Goal: Information Seeking & Learning: Learn about a topic

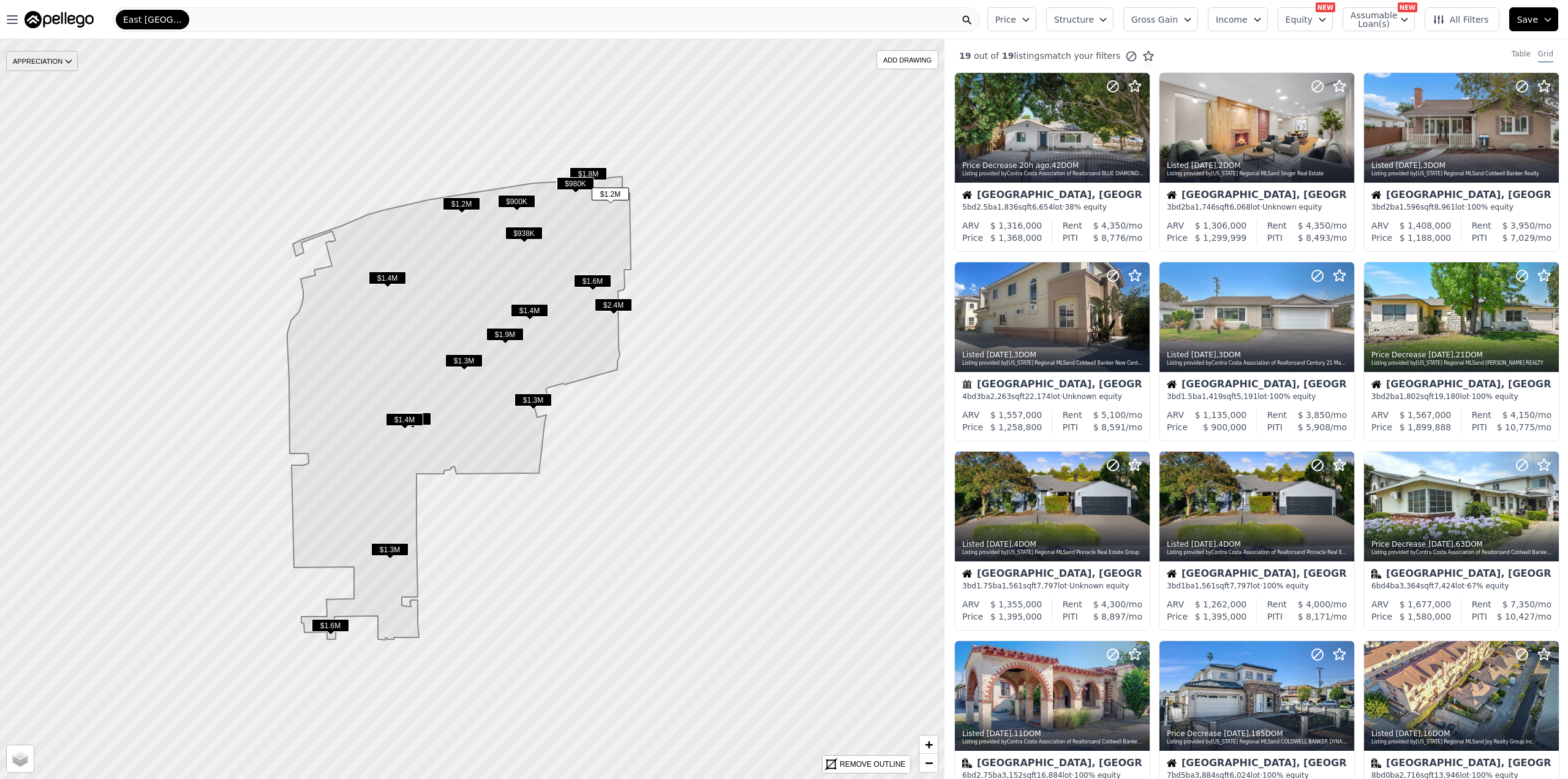
click at [49, 59] on div "APPRECIATION" at bounding box center [42, 61] width 71 height 20
click at [57, 129] on div "3Y" at bounding box center [52, 134] width 37 height 18
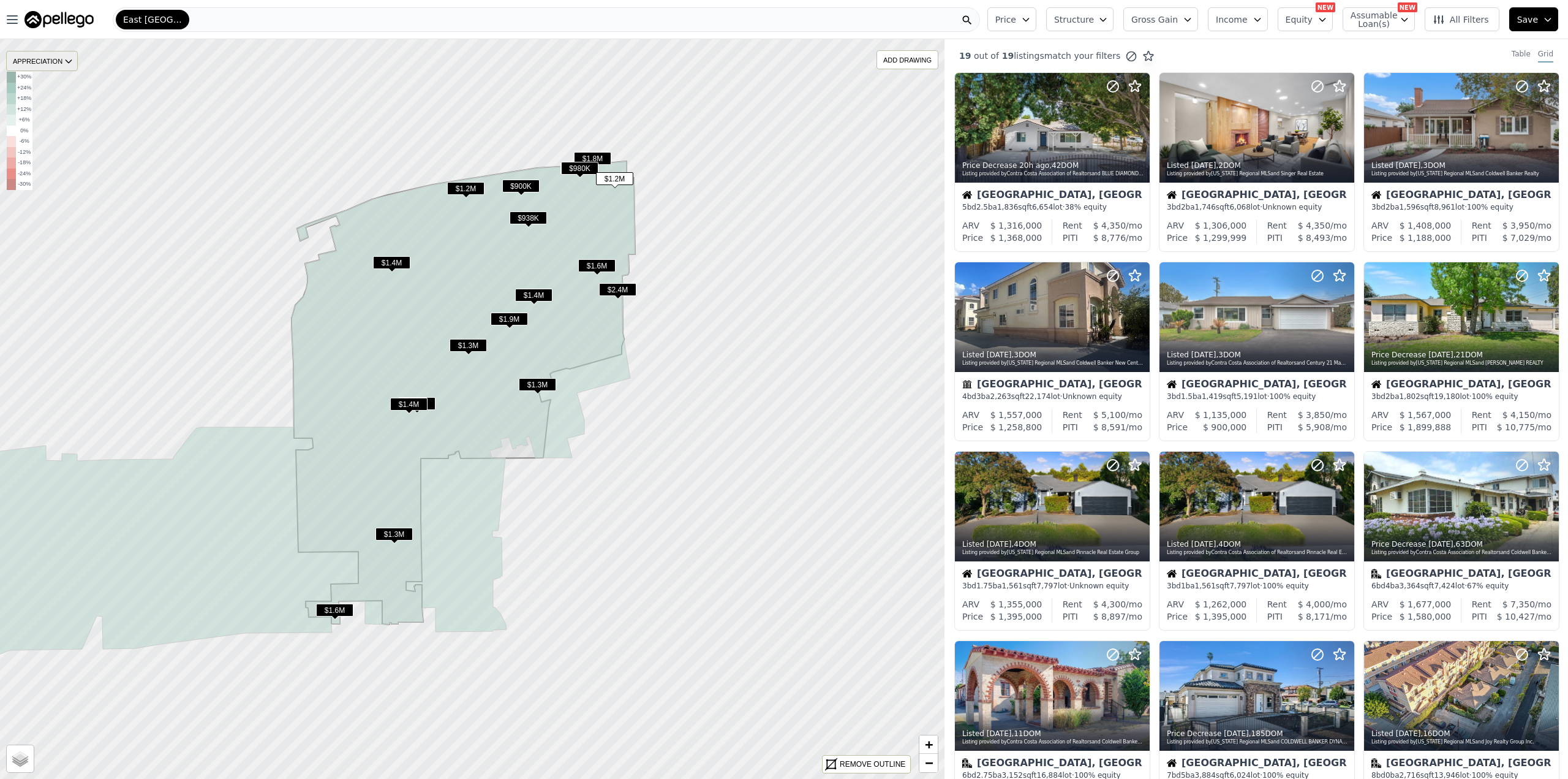
click at [45, 66] on div "APPRECIATION" at bounding box center [42, 61] width 71 height 20
click at [59, 86] on div "None" at bounding box center [52, 80] width 37 height 18
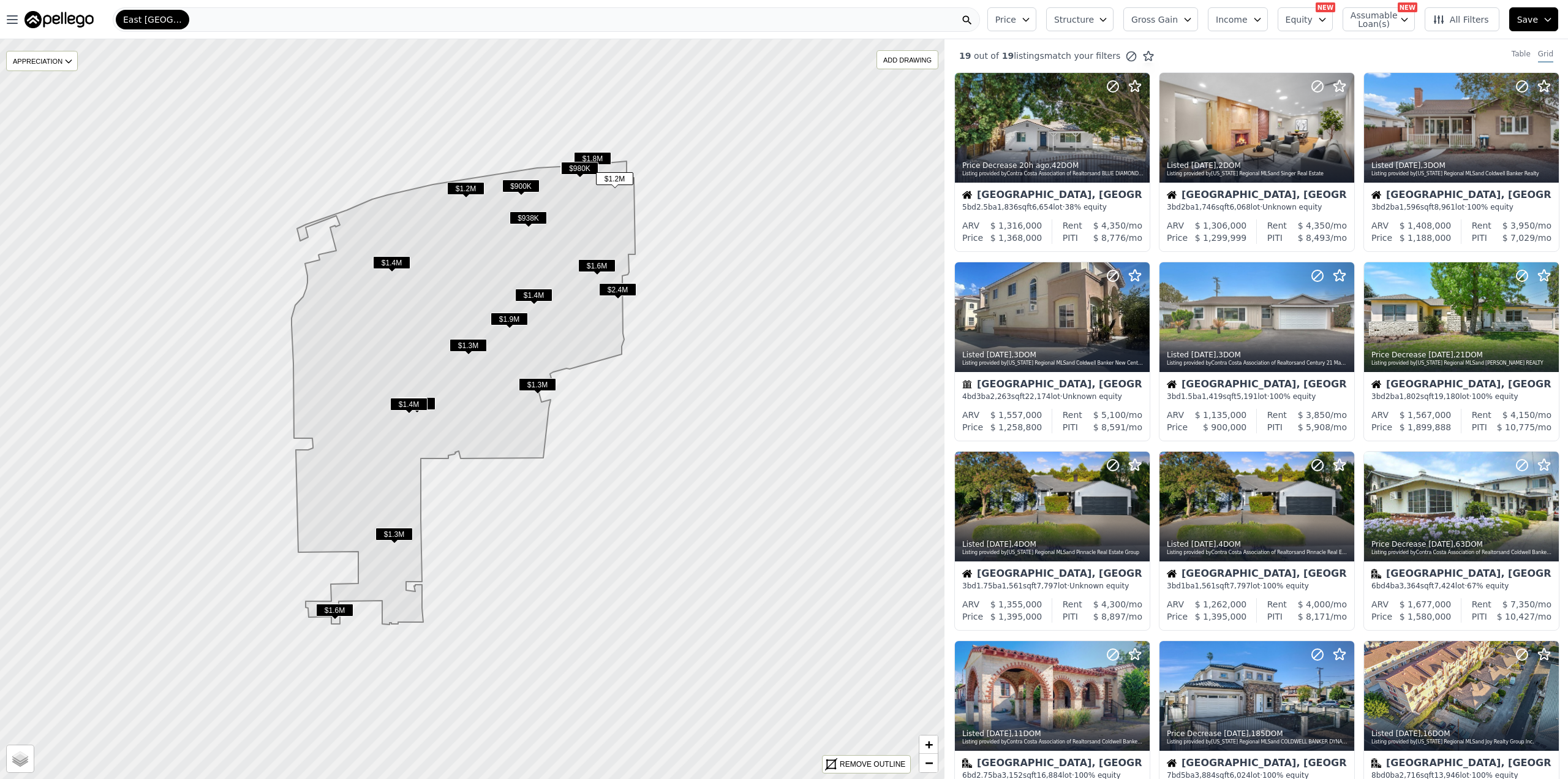
click at [1327, 22] on icon "button" at bounding box center [1322, 19] width 10 height 10
click at [1322, 22] on button "Equity" at bounding box center [1305, 19] width 55 height 24
click at [463, 188] on span "$1.2M" at bounding box center [466, 188] width 38 height 13
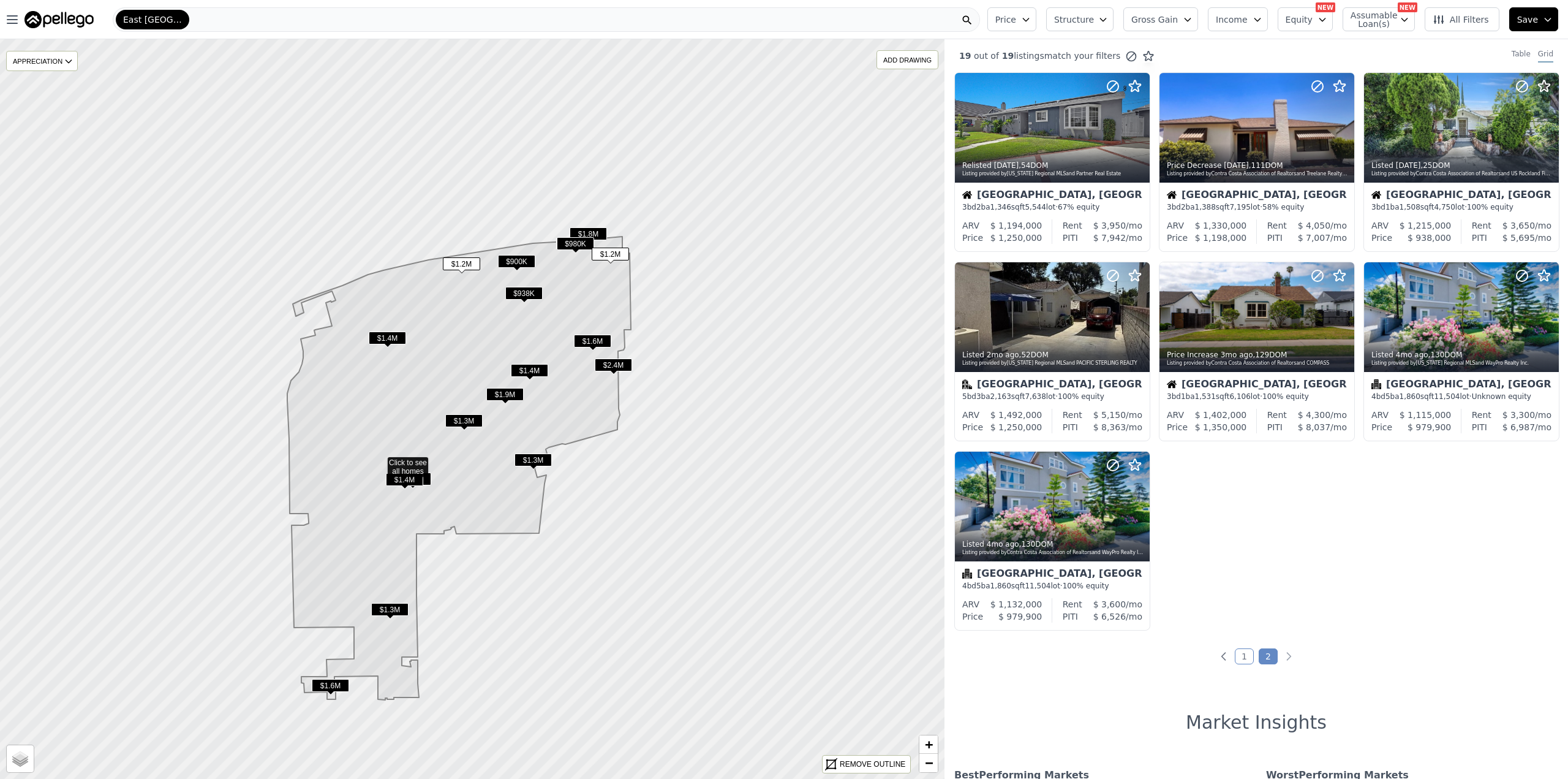
drag, startPoint x: 686, startPoint y: 236, endPoint x: 583, endPoint y: 295, distance: 118.7
click at [583, 295] on icon at bounding box center [459, 467] width 343 height 463
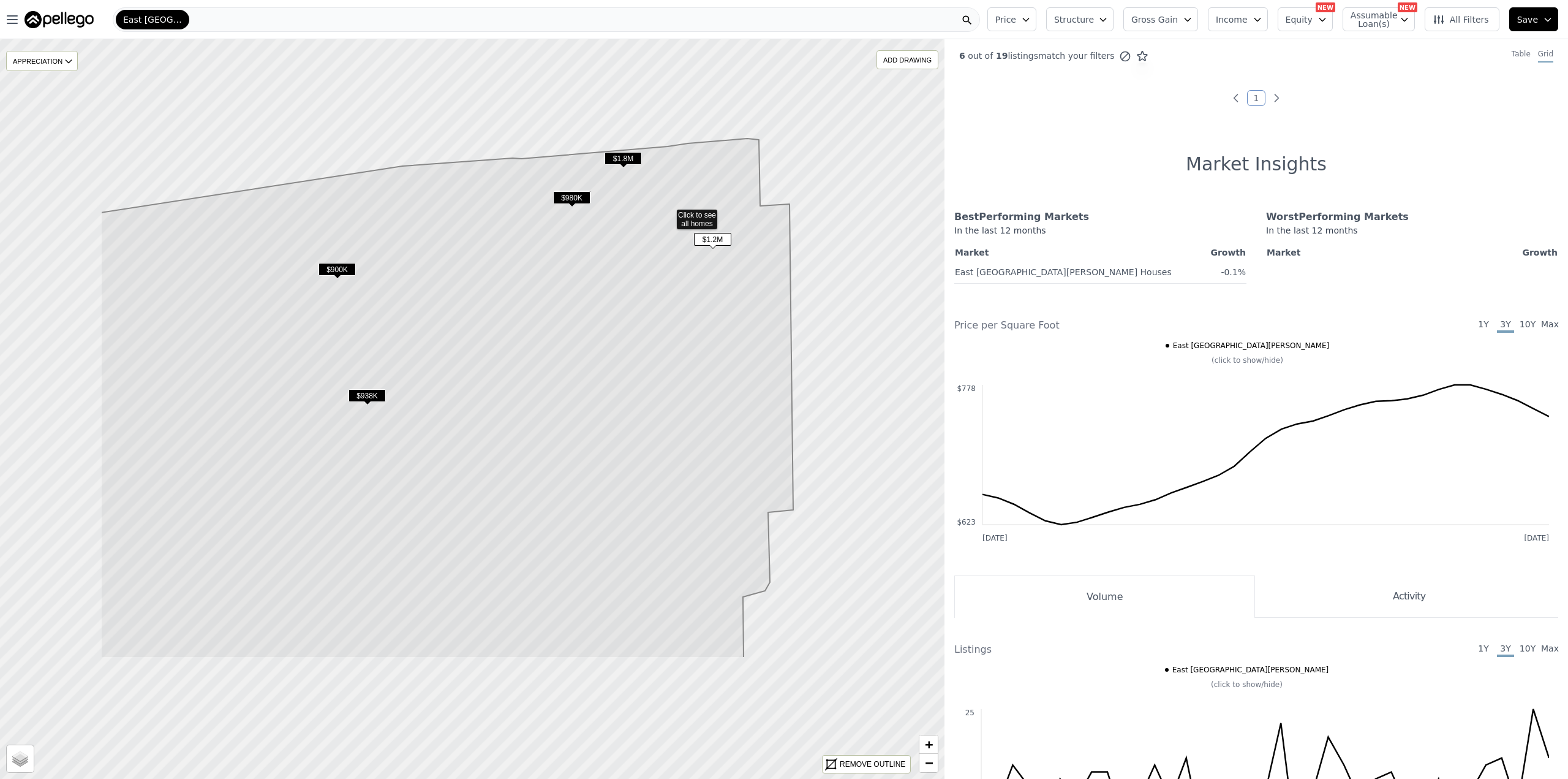
click at [602, 190] on icon at bounding box center [446, 398] width 692 height 520
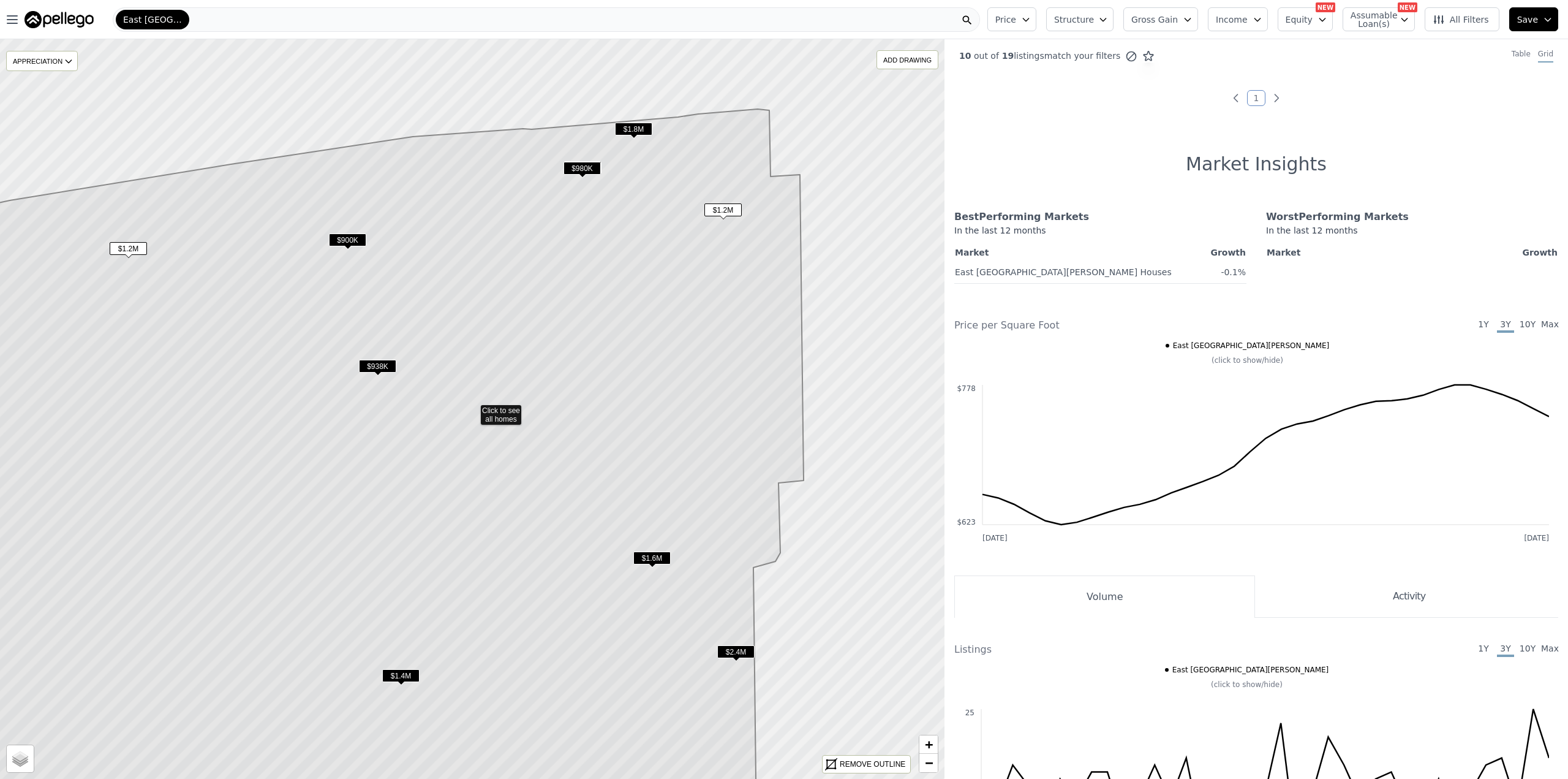
click at [581, 164] on span "$980K" at bounding box center [582, 168] width 38 height 13
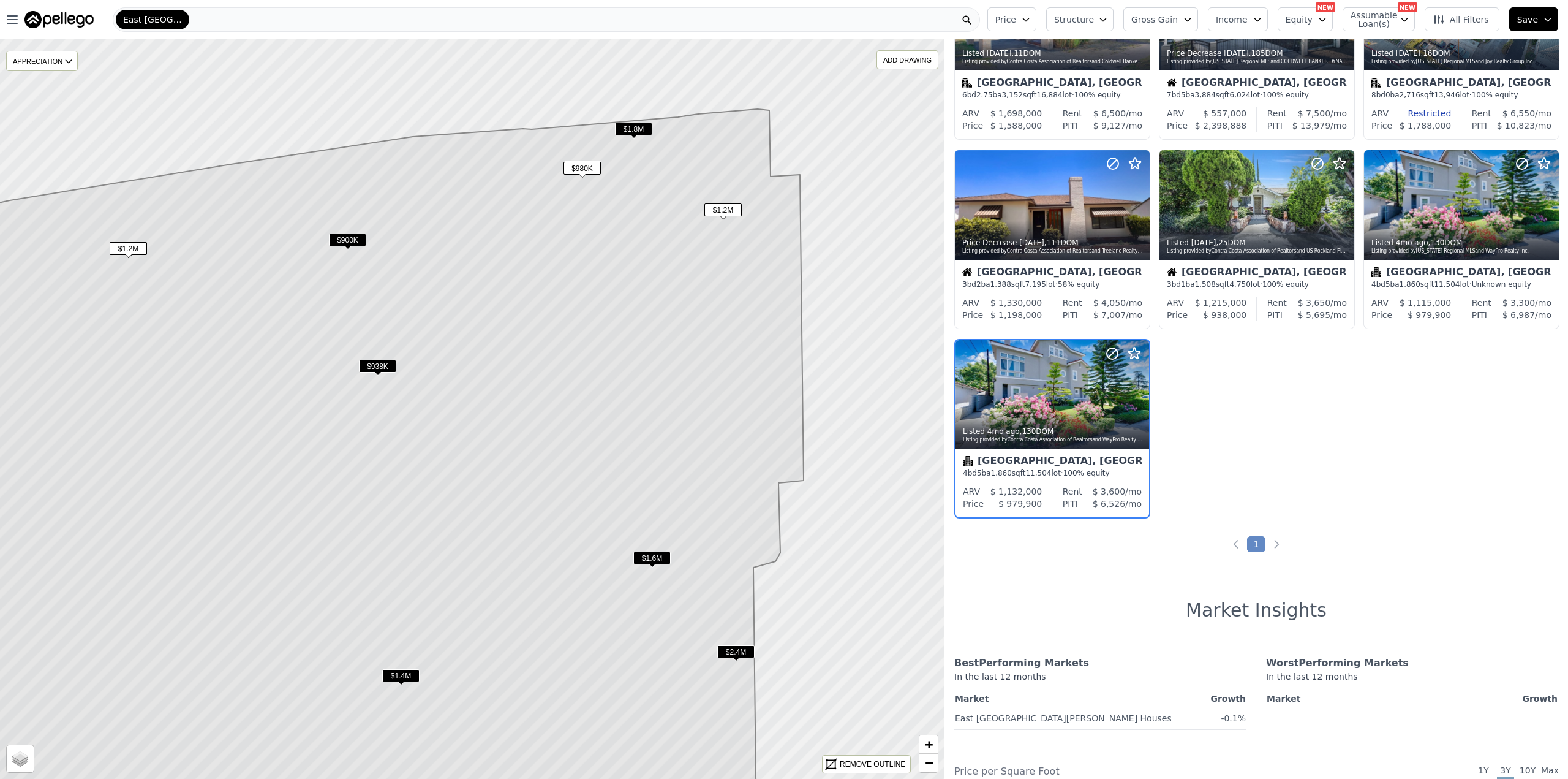
scroll to position [179, 0]
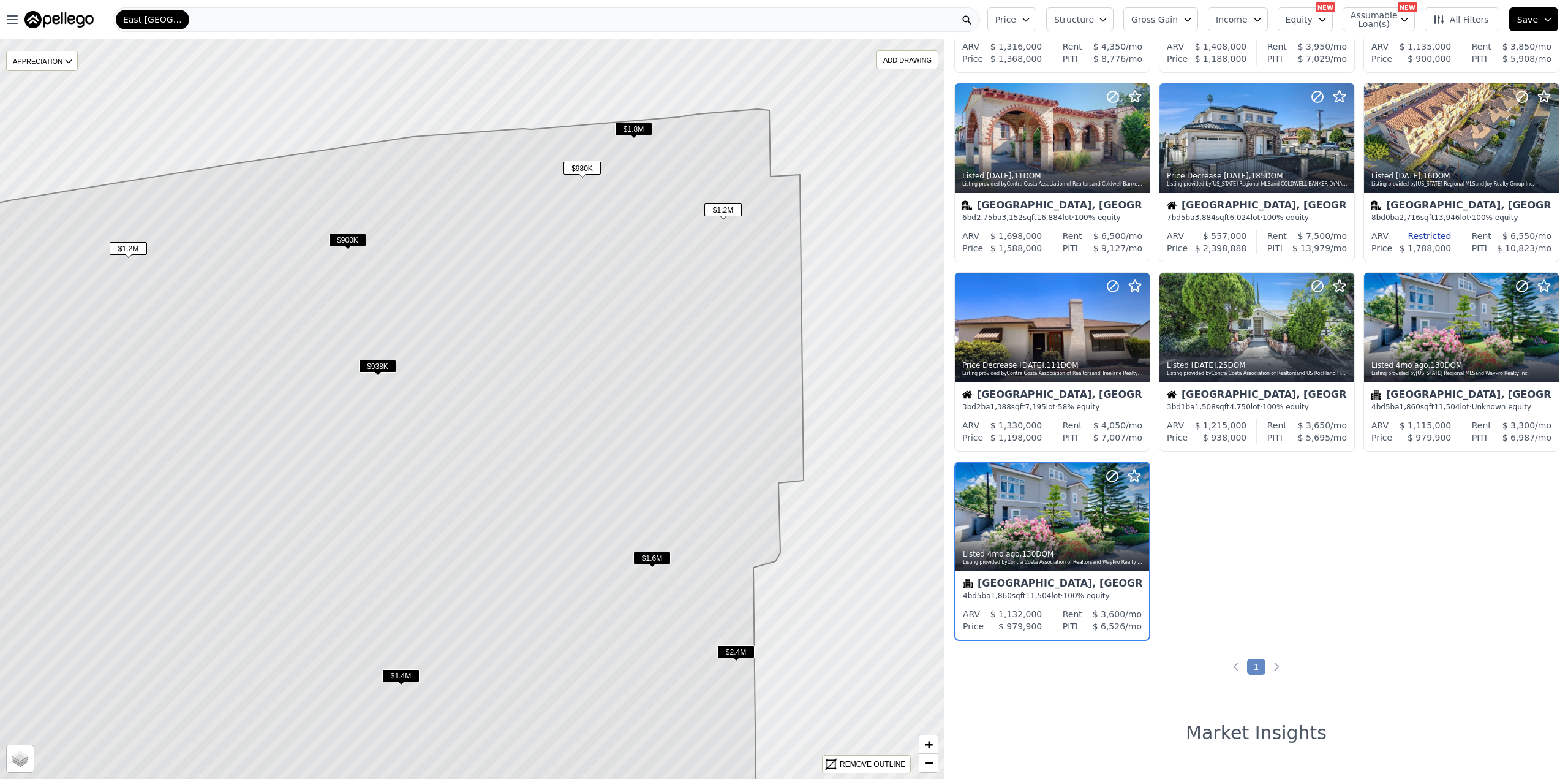
click at [636, 128] on span "$1.8M" at bounding box center [633, 129] width 38 height 13
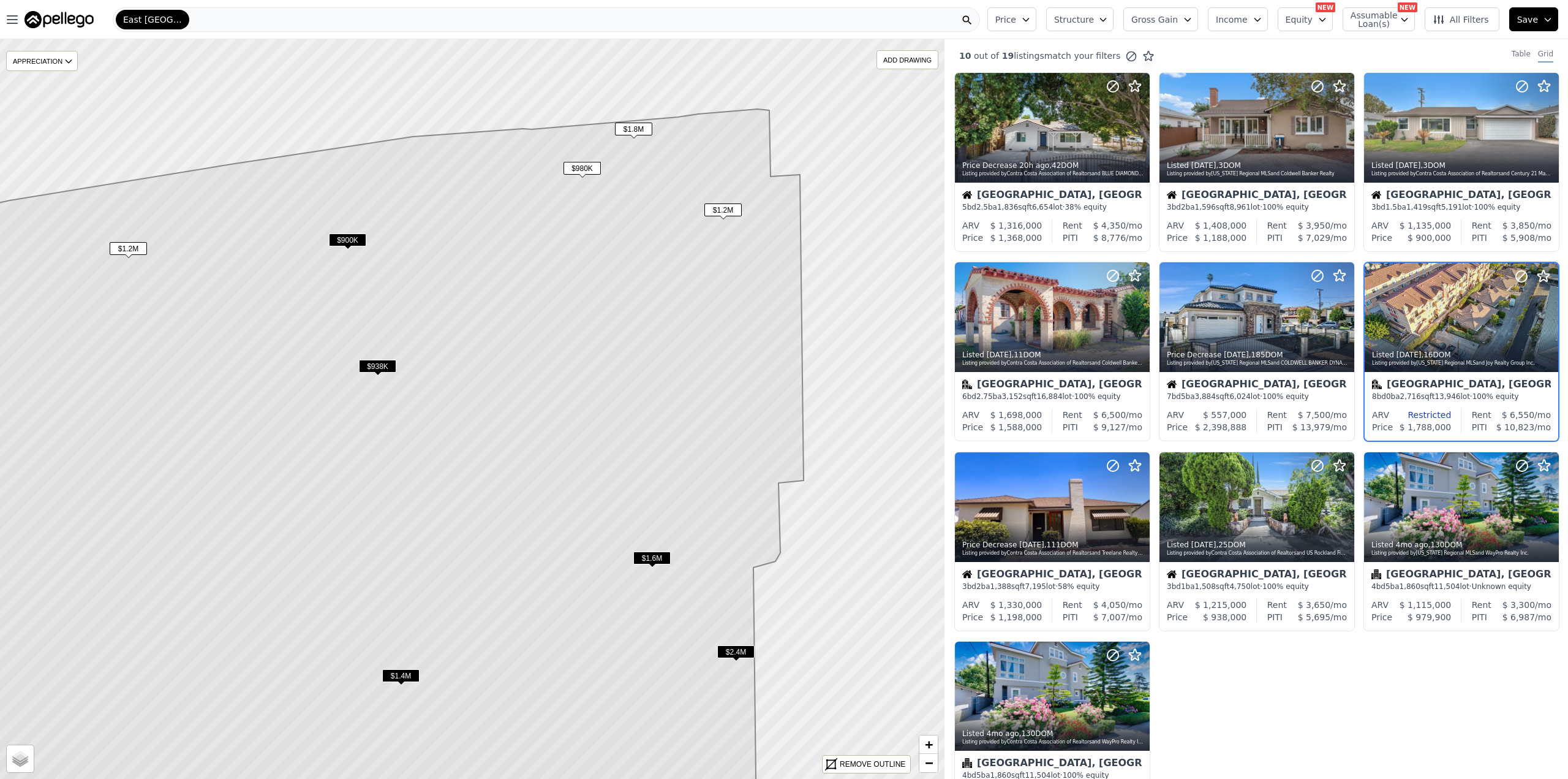
click at [724, 209] on span "$1.2M" at bounding box center [723, 210] width 38 height 13
click at [350, 239] on span "$900K" at bounding box center [347, 240] width 38 height 13
click at [347, 237] on span "$900K" at bounding box center [347, 240] width 38 height 13
click at [1452, 132] on div at bounding box center [1461, 128] width 195 height 110
click at [128, 249] on span "$1.2M" at bounding box center [128, 248] width 38 height 13
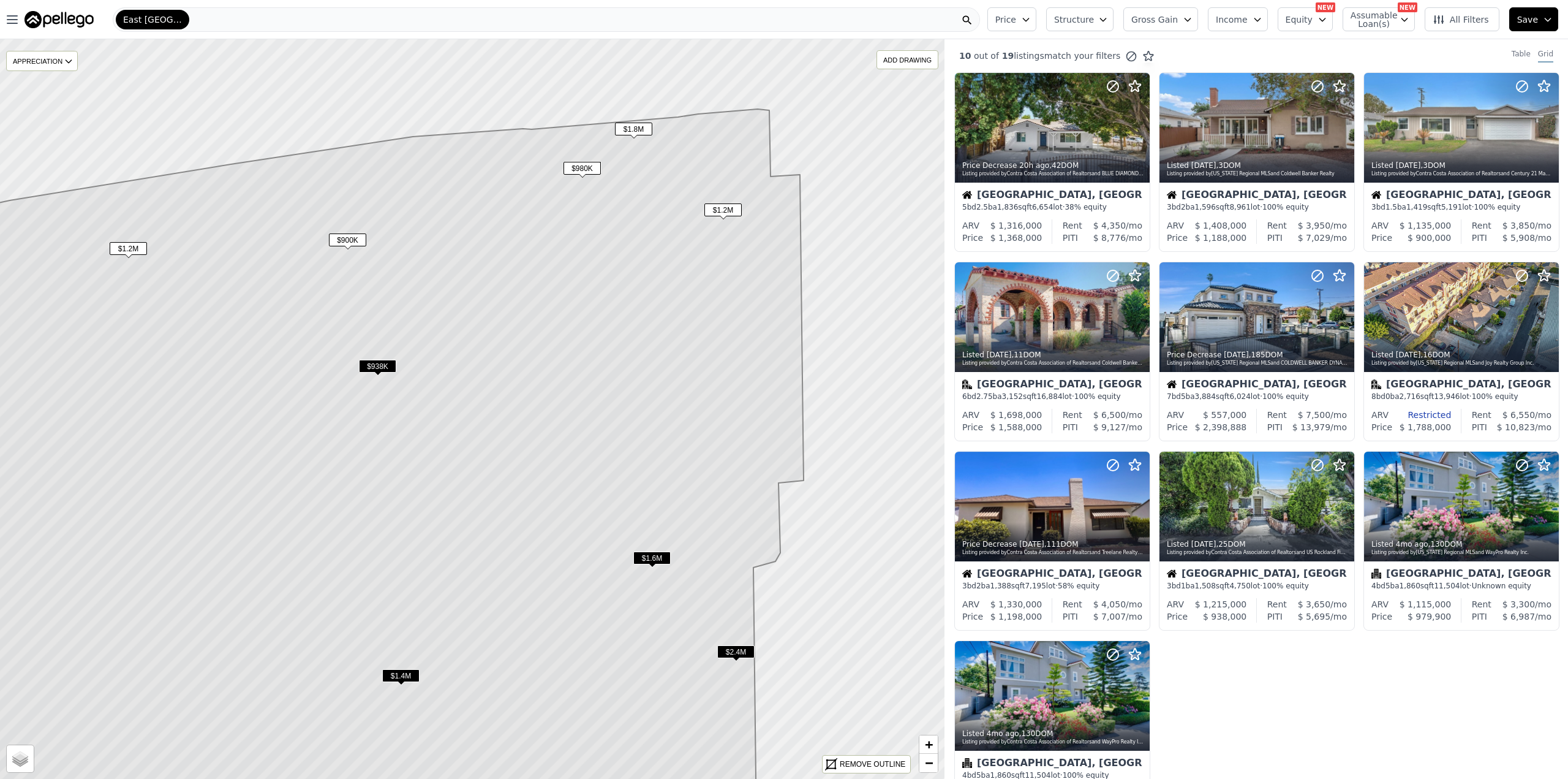
scroll to position [112, 0]
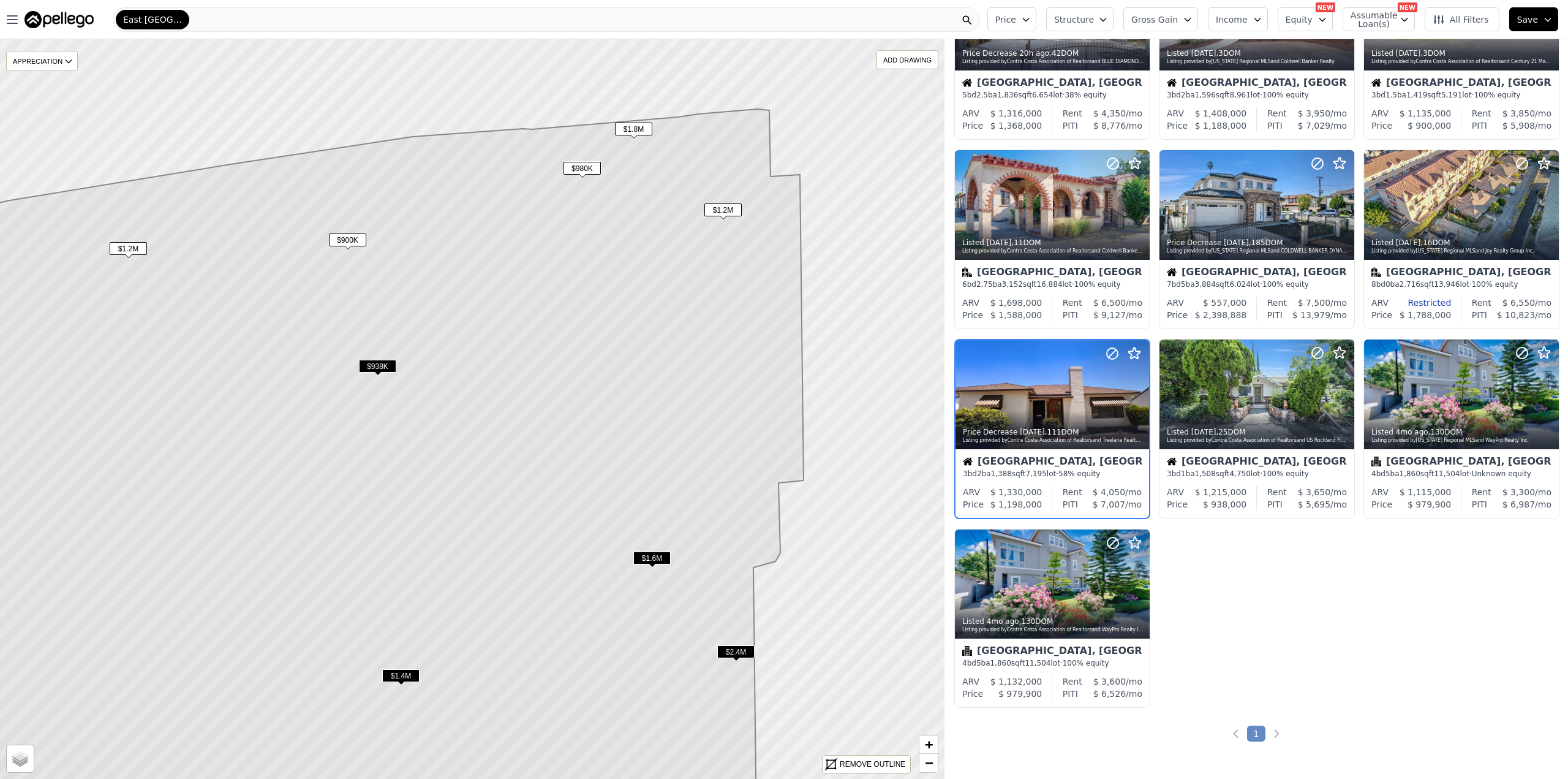
click at [660, 552] on span "$1.6M" at bounding box center [652, 558] width 38 height 13
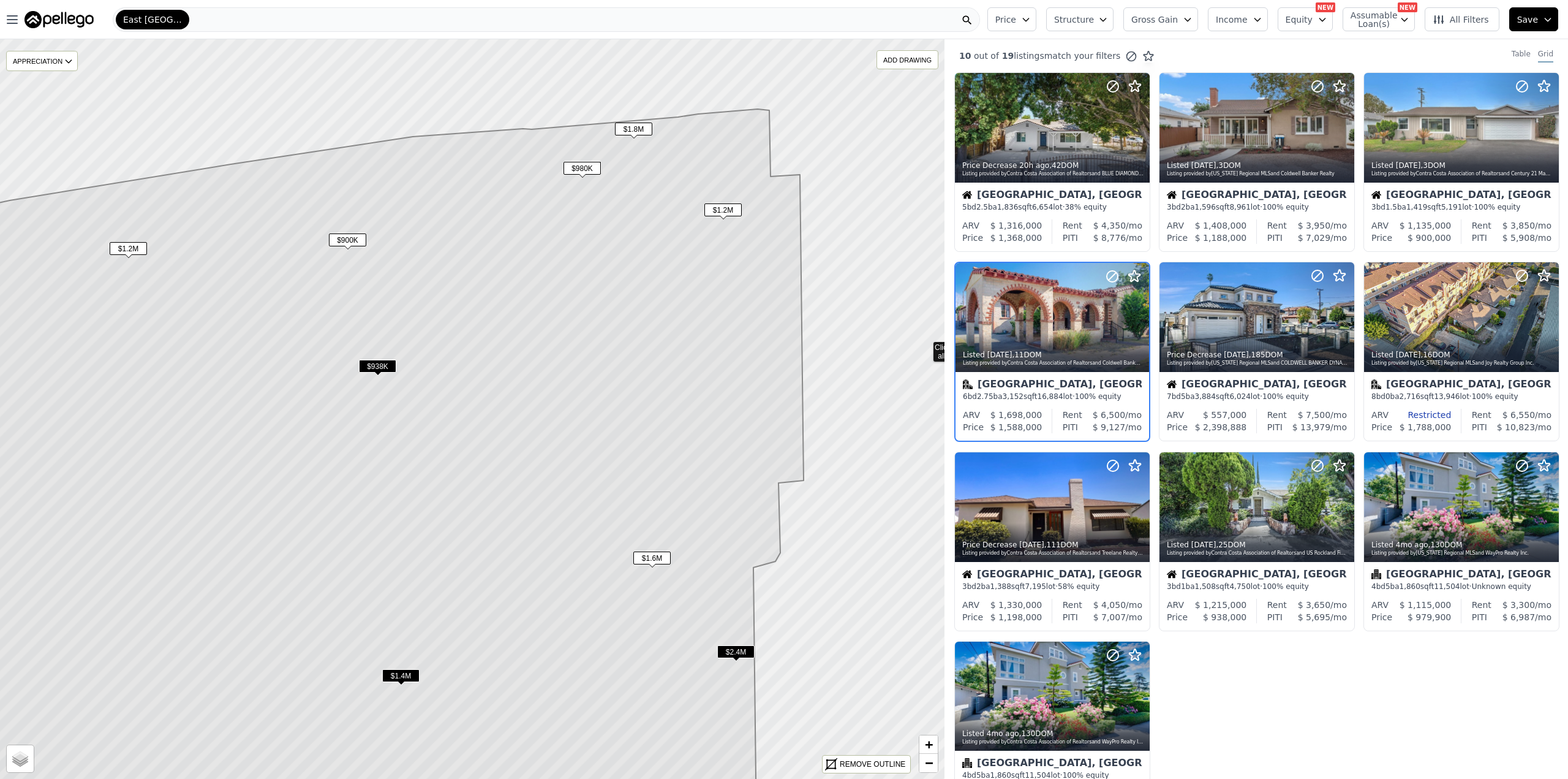
click at [1028, 326] on div at bounding box center [1052, 317] width 193 height 109
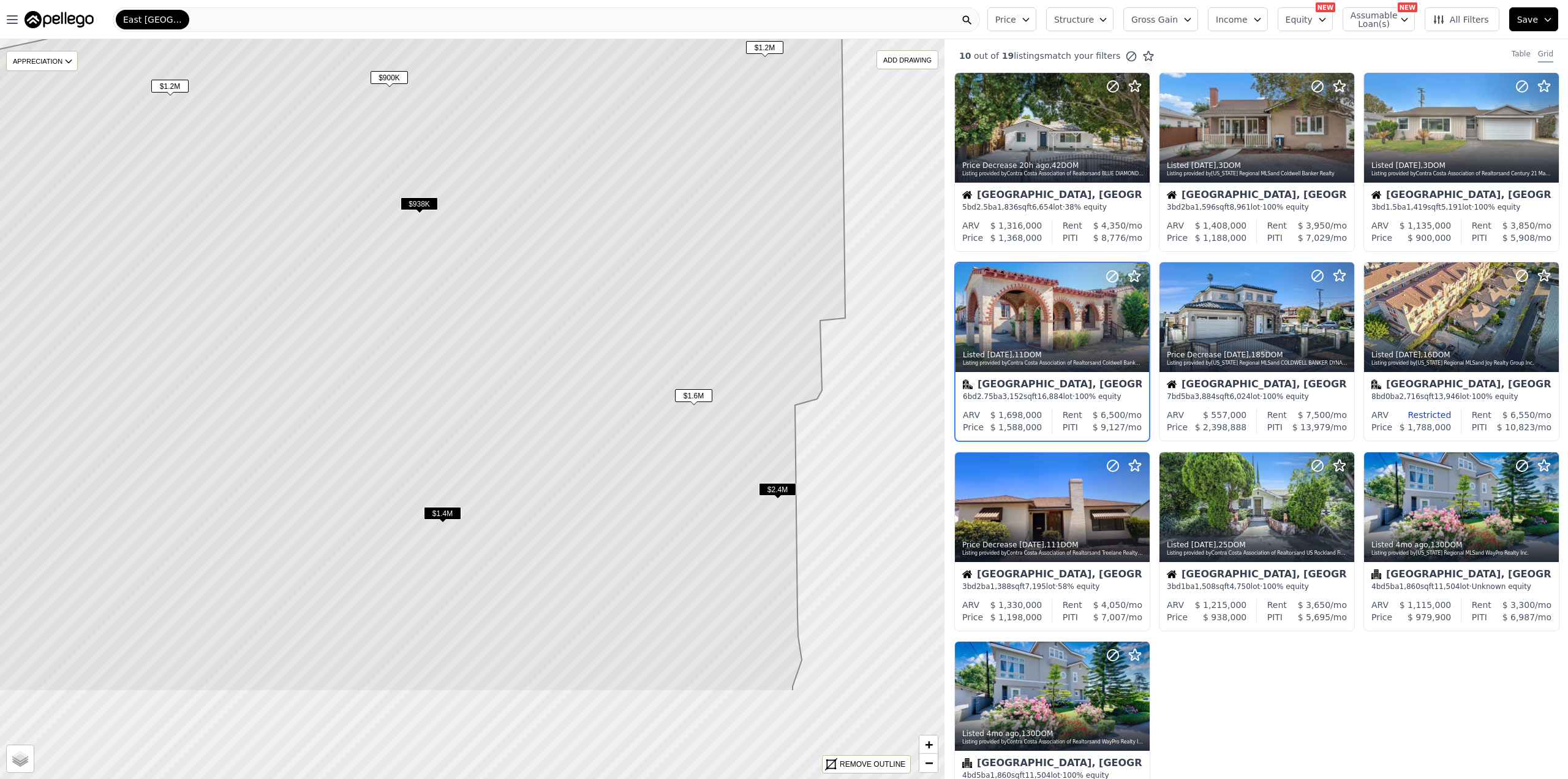
drag, startPoint x: 579, startPoint y: 596, endPoint x: 576, endPoint y: 417, distance: 179.0
click at [601, 421] on icon at bounding box center [396, 319] width 899 height 745
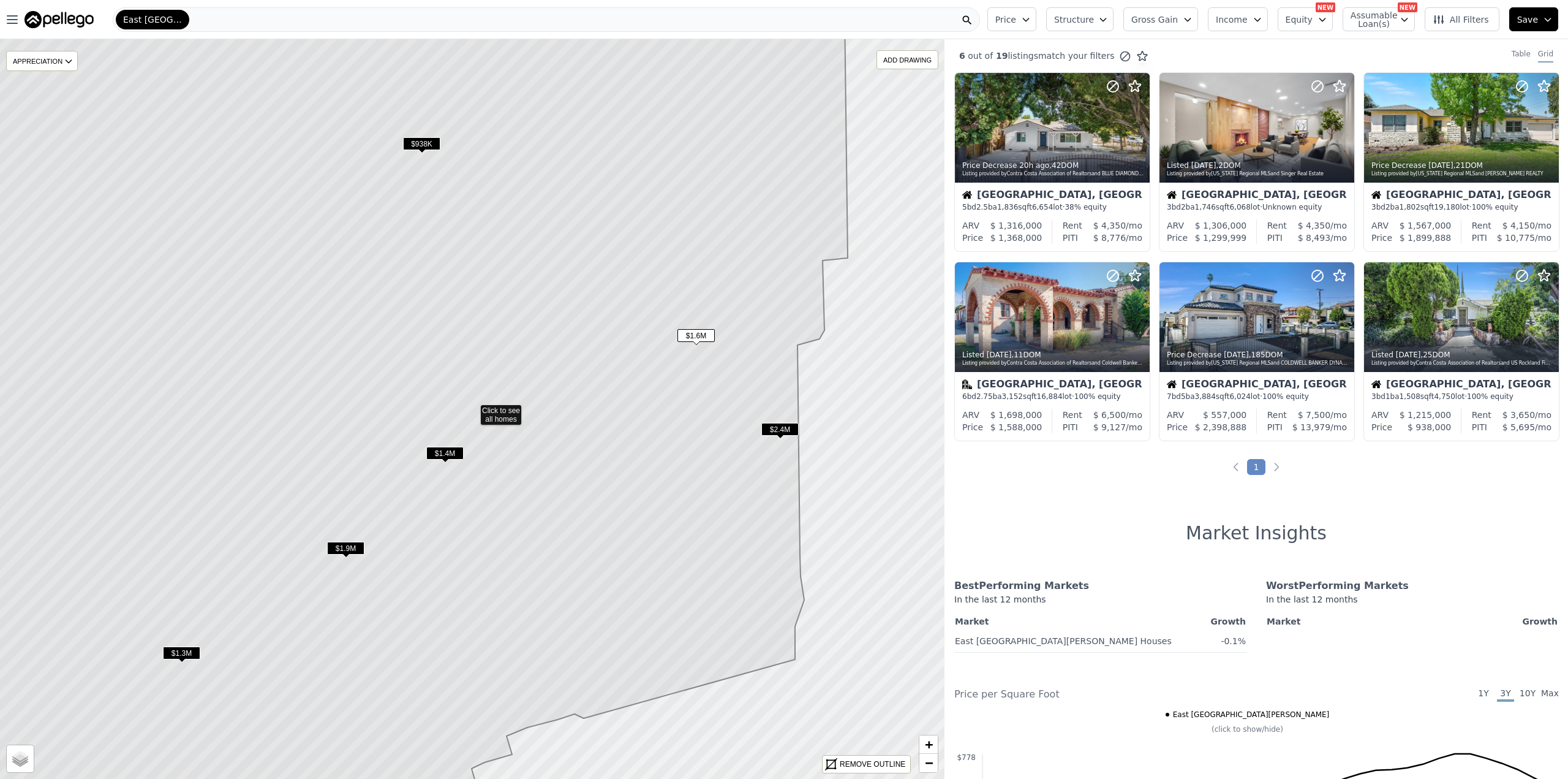
click at [441, 440] on icon at bounding box center [376, 408] width 943 height 889
click at [440, 448] on span "$1.4M" at bounding box center [445, 453] width 38 height 13
click at [343, 545] on span "$1.9M" at bounding box center [345, 548] width 38 height 13
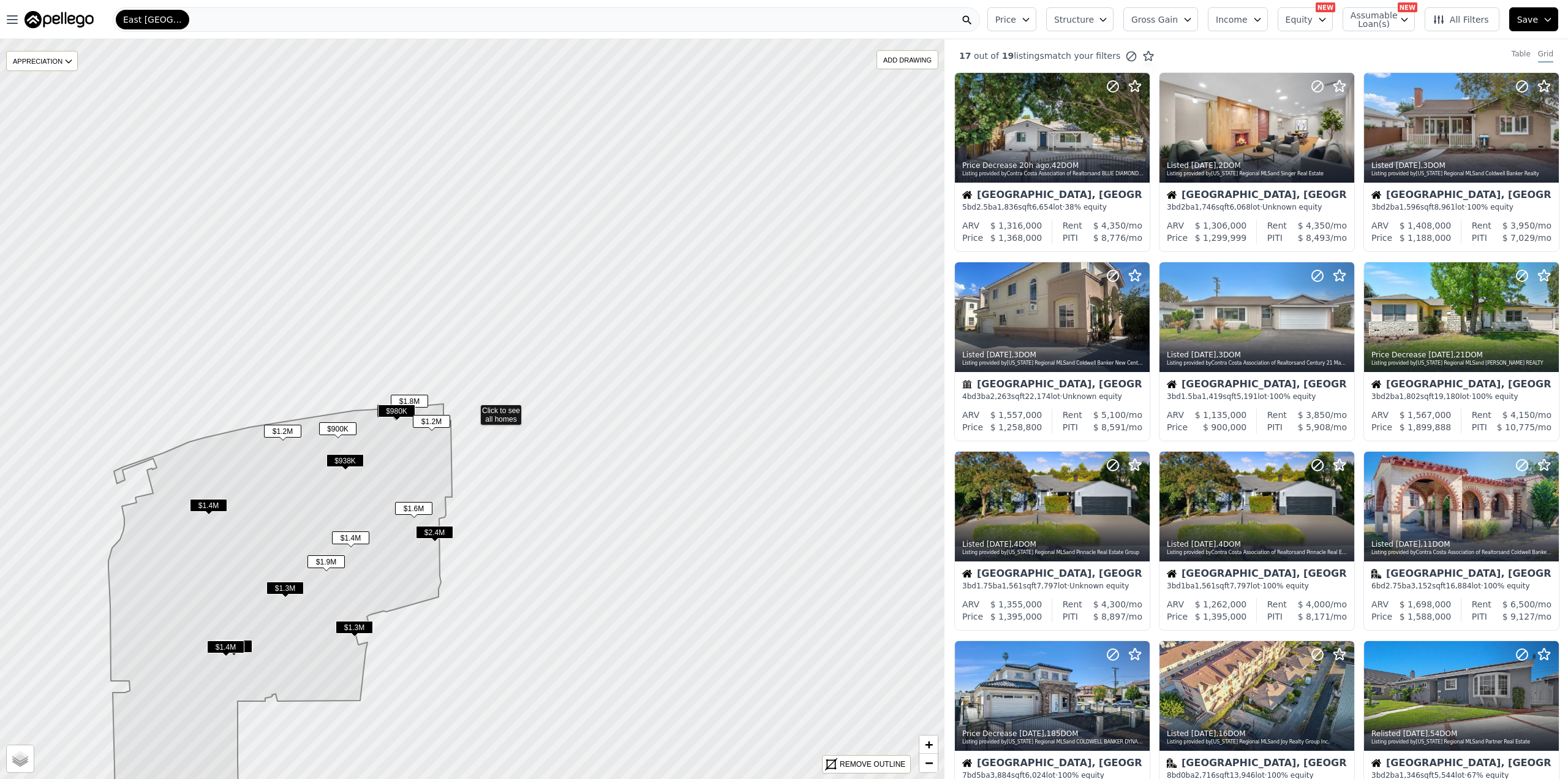
click at [287, 586] on span "$1.3M" at bounding box center [285, 588] width 38 height 13
click at [1225, 149] on div at bounding box center [1257, 155] width 193 height 22
click at [356, 623] on span "$1.3M" at bounding box center [354, 627] width 38 height 13
click at [213, 504] on span "$1.4M" at bounding box center [208, 505] width 38 height 13
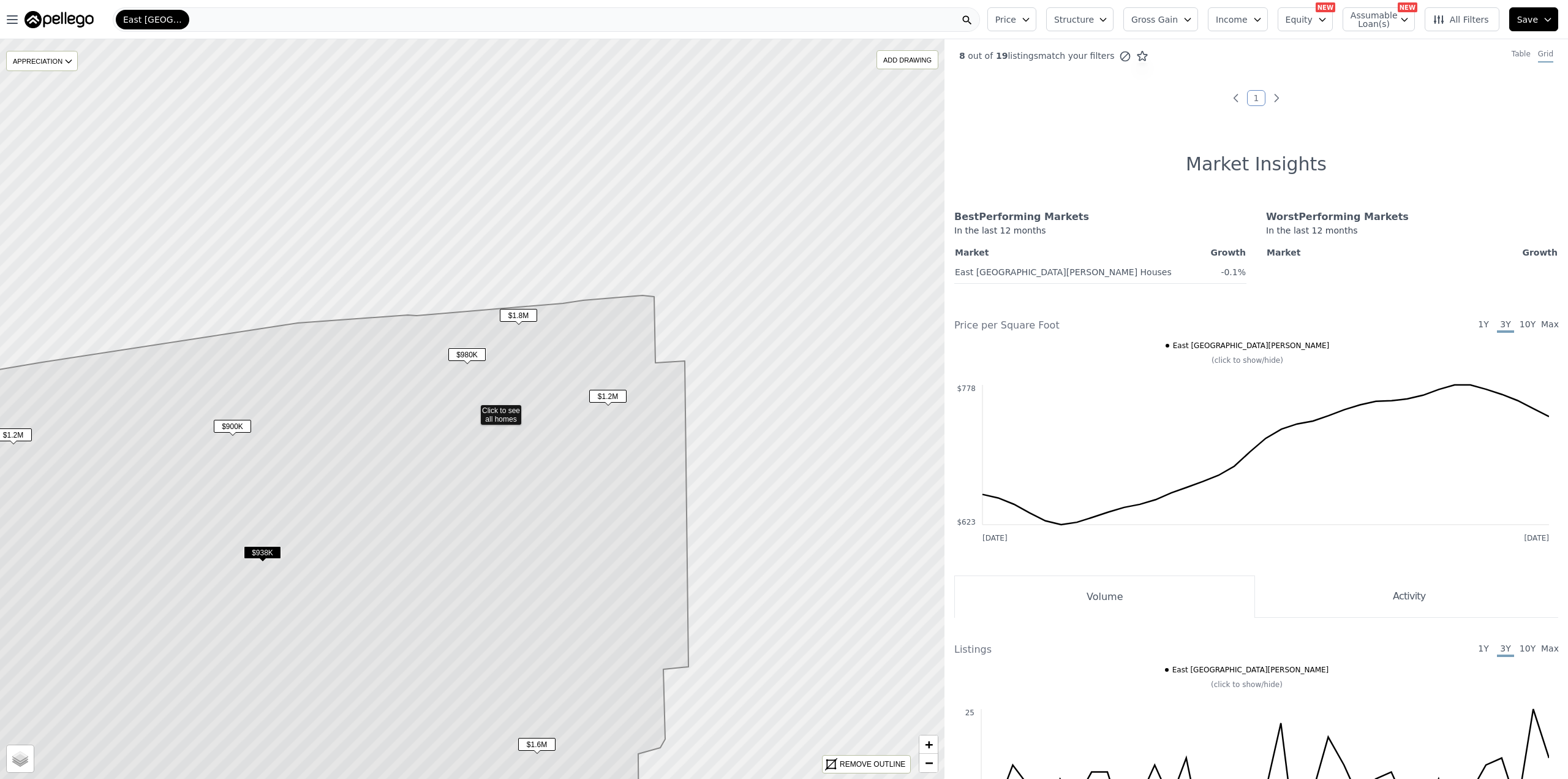
click at [606, 393] on span "$1.2M" at bounding box center [608, 396] width 38 height 13
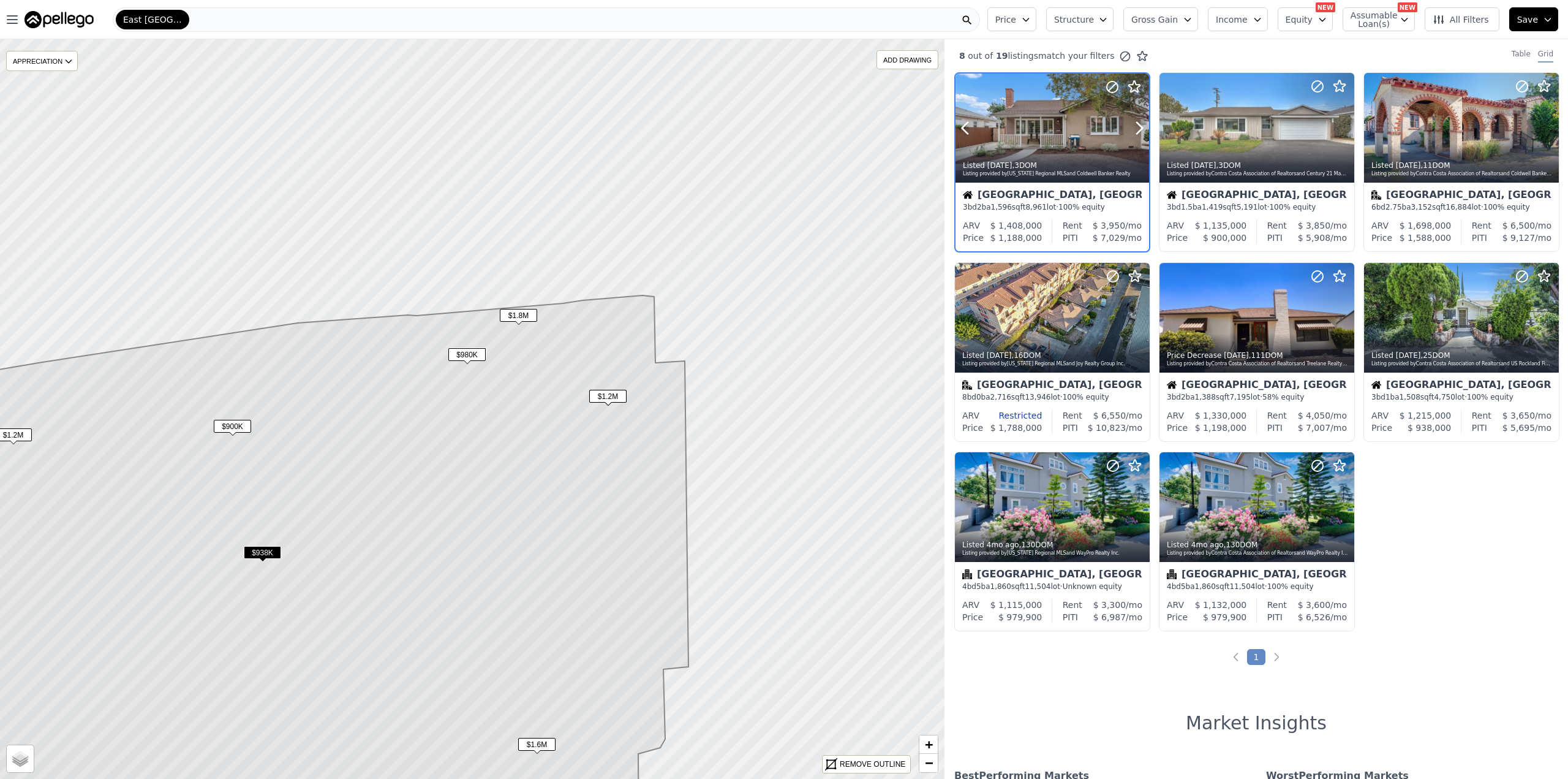
click at [1022, 130] on div at bounding box center [1052, 128] width 193 height 109
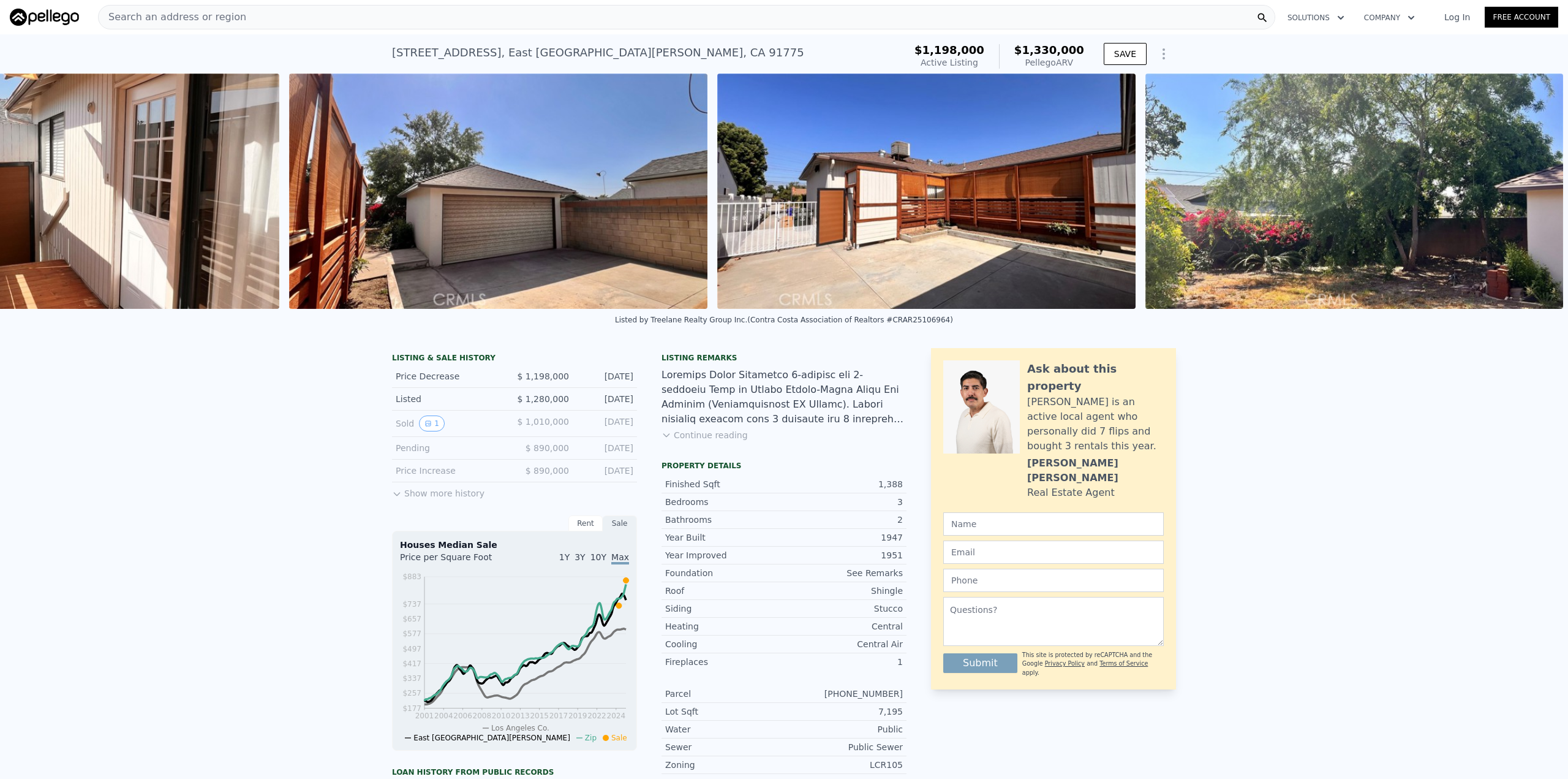
scroll to position [0, 7912]
click at [1444, 321] on div "Listed by Treelane Realty Group Inc. (Contra Costa Association of Realtors #CRA…" at bounding box center [784, 324] width 1568 height 29
click at [1389, 374] on div "LISTING & SALE HISTORY Price Decrease $ 1,198,000 Aug 31, 2025 Listed $ 1,280,0…" at bounding box center [784, 676] width 1568 height 676
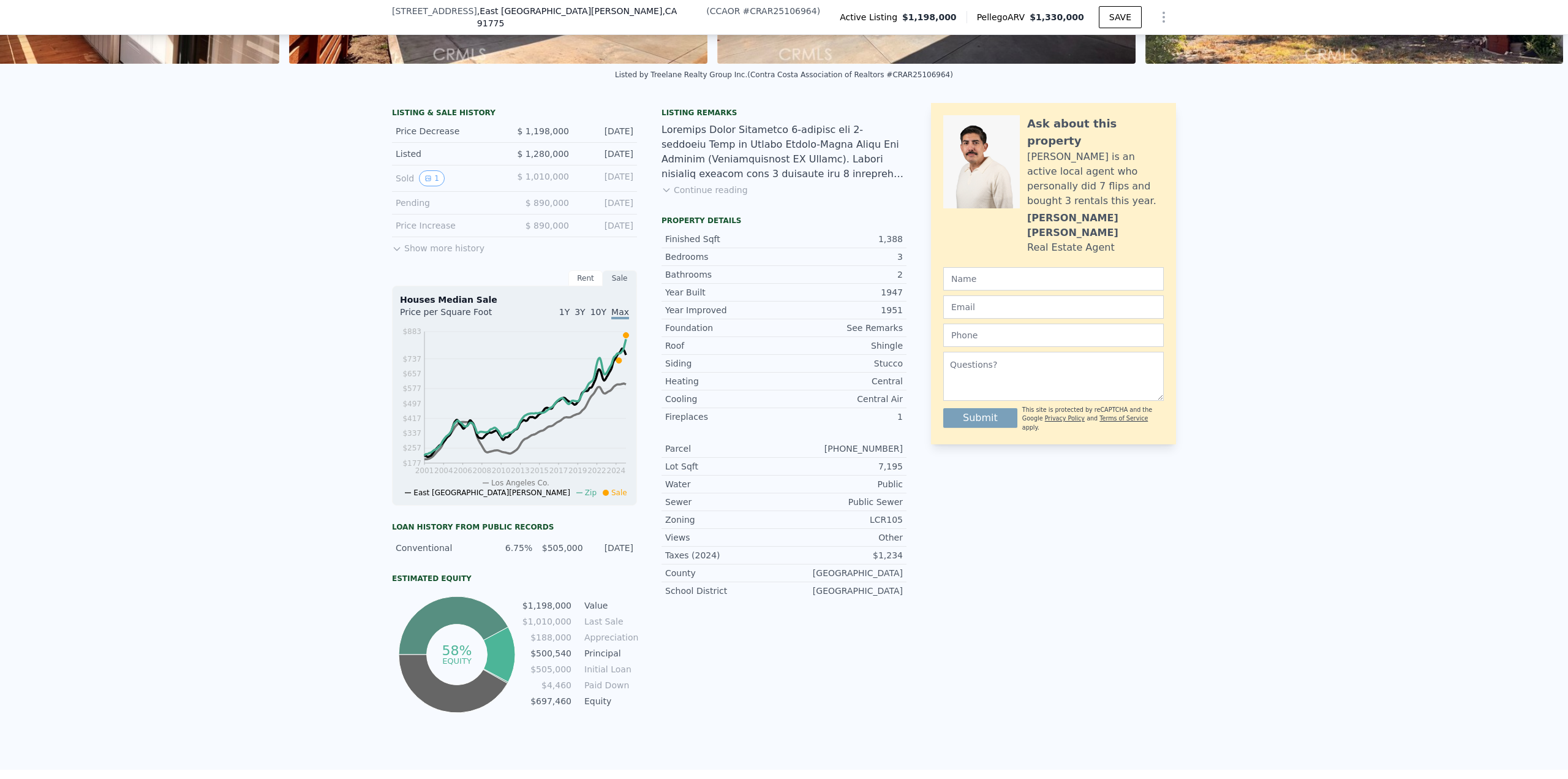
scroll to position [118, 0]
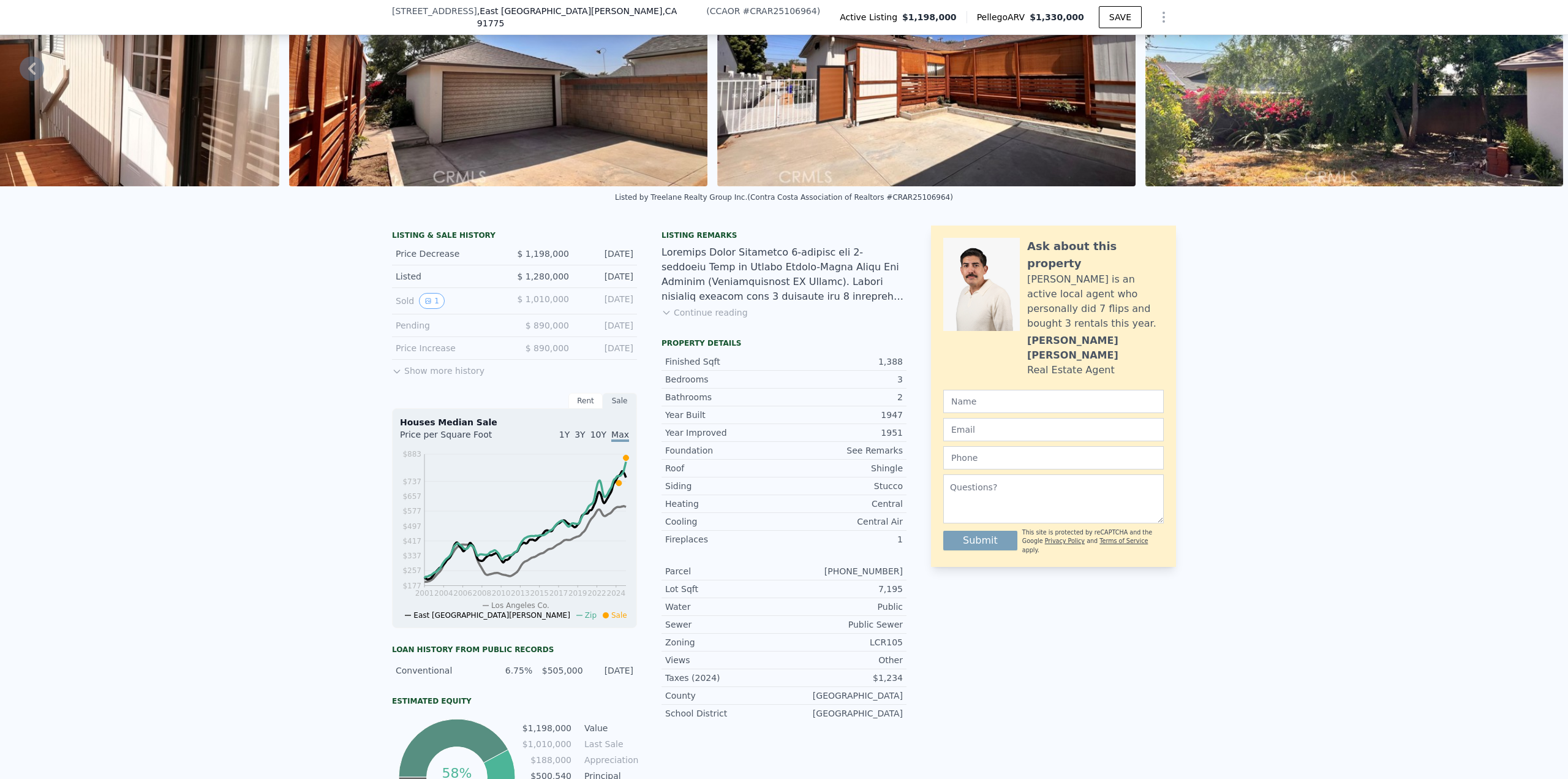
click at [698, 328] on div "Listing remarks Continue reading" at bounding box center [784, 282] width 245 height 103
click at [698, 319] on button "Continue reading" at bounding box center [704, 312] width 86 height 12
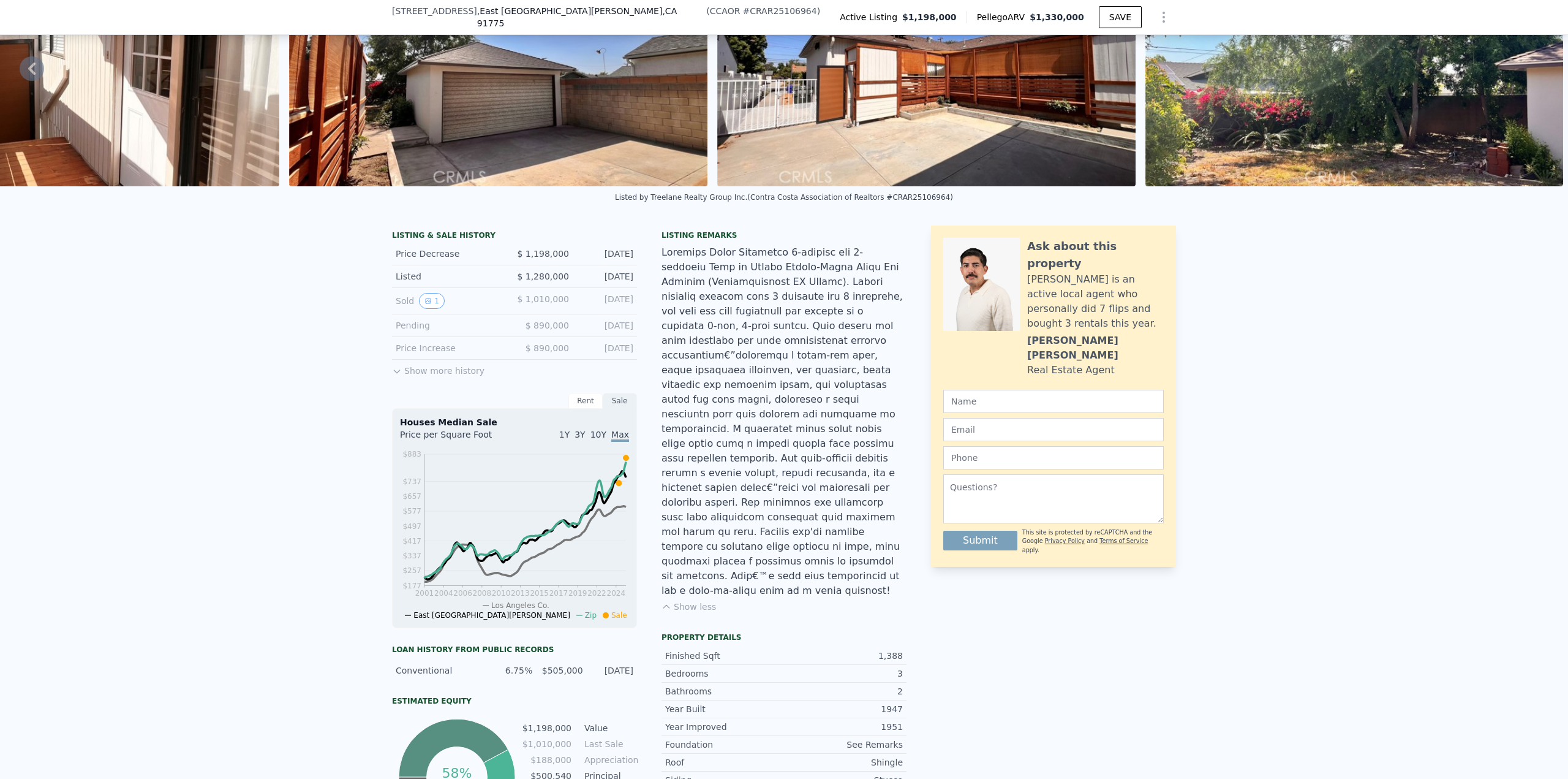
click at [782, 467] on div at bounding box center [784, 421] width 245 height 353
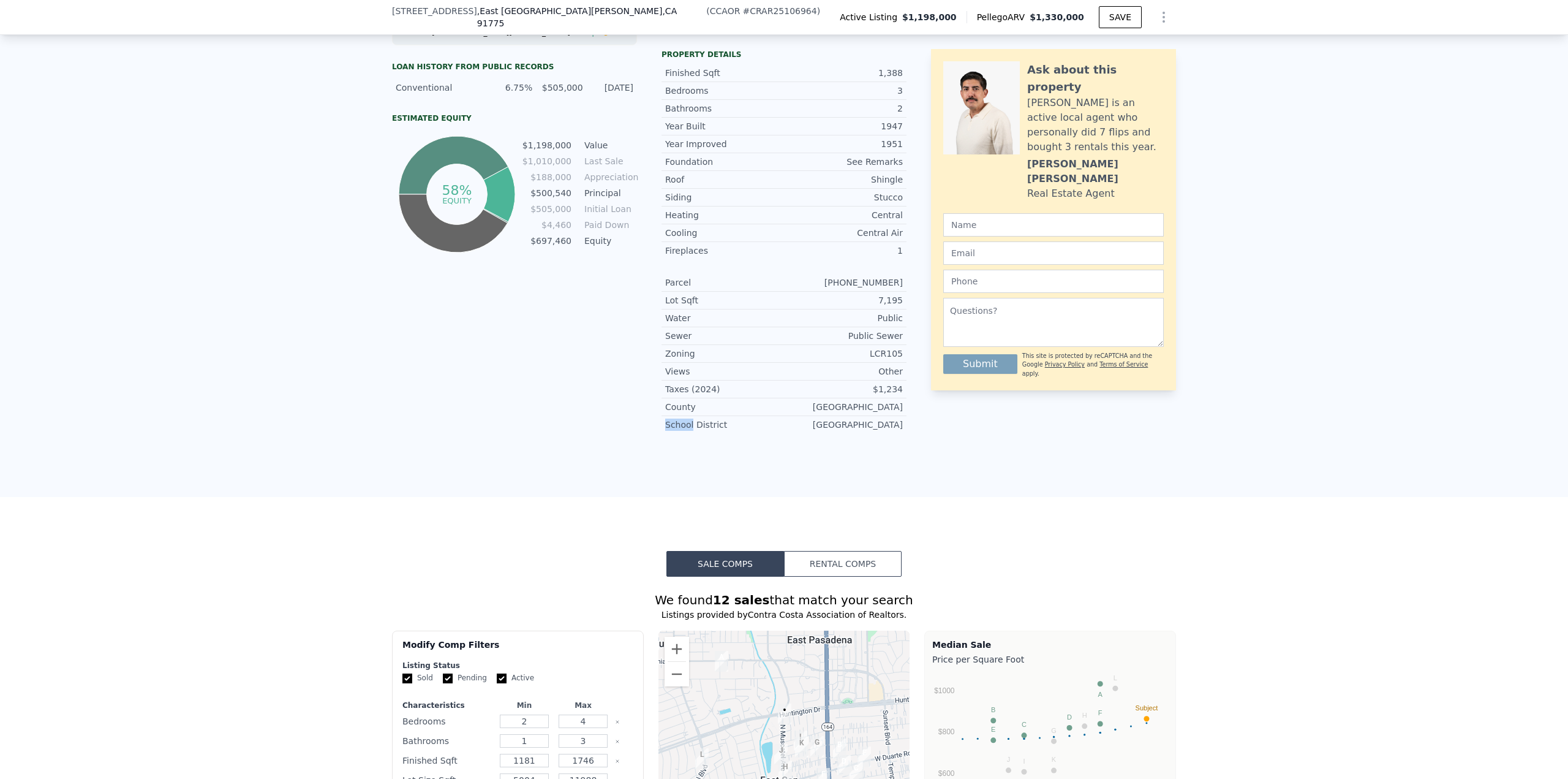
scroll to position [0, 0]
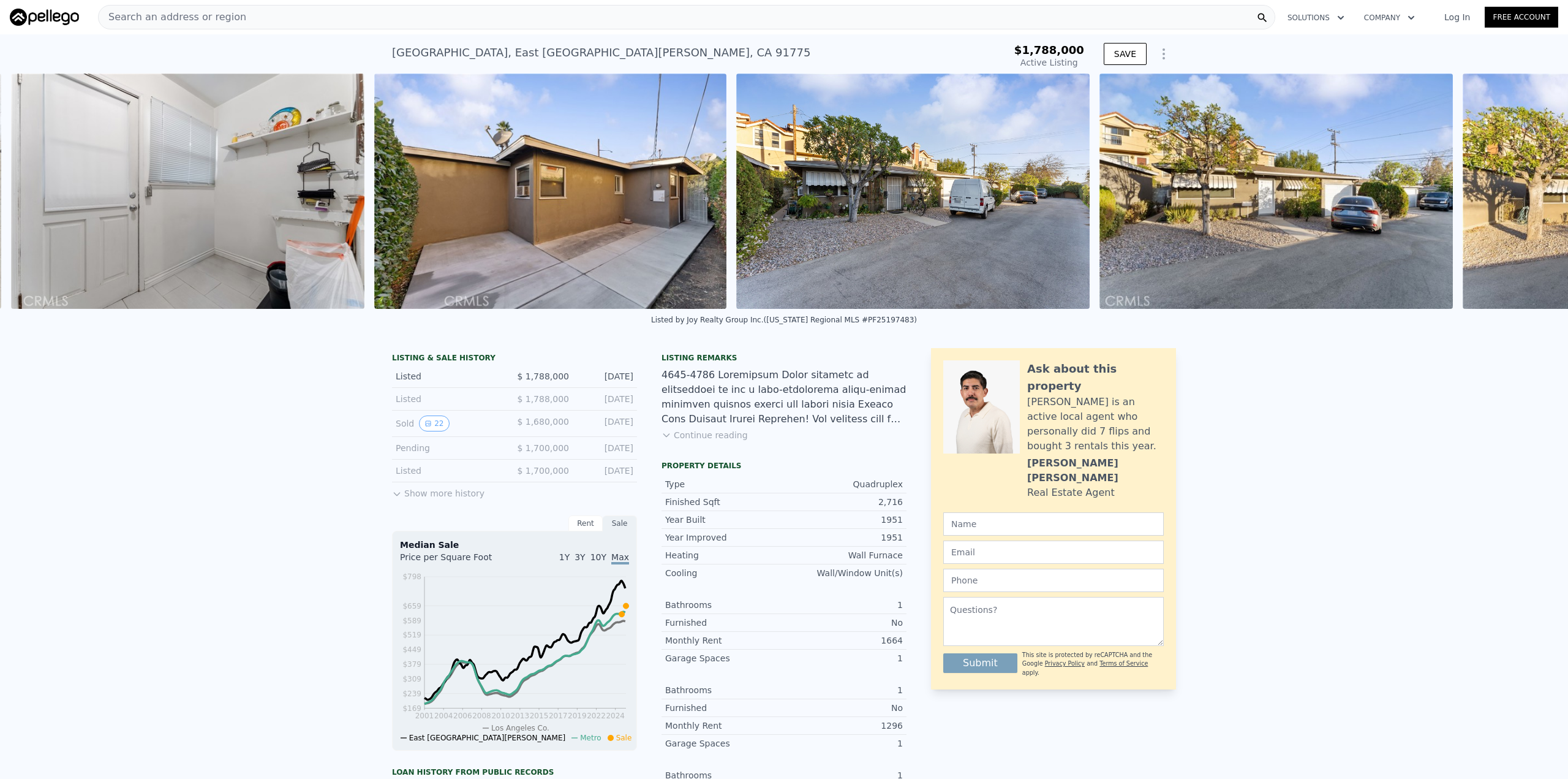
scroll to position [0, 3424]
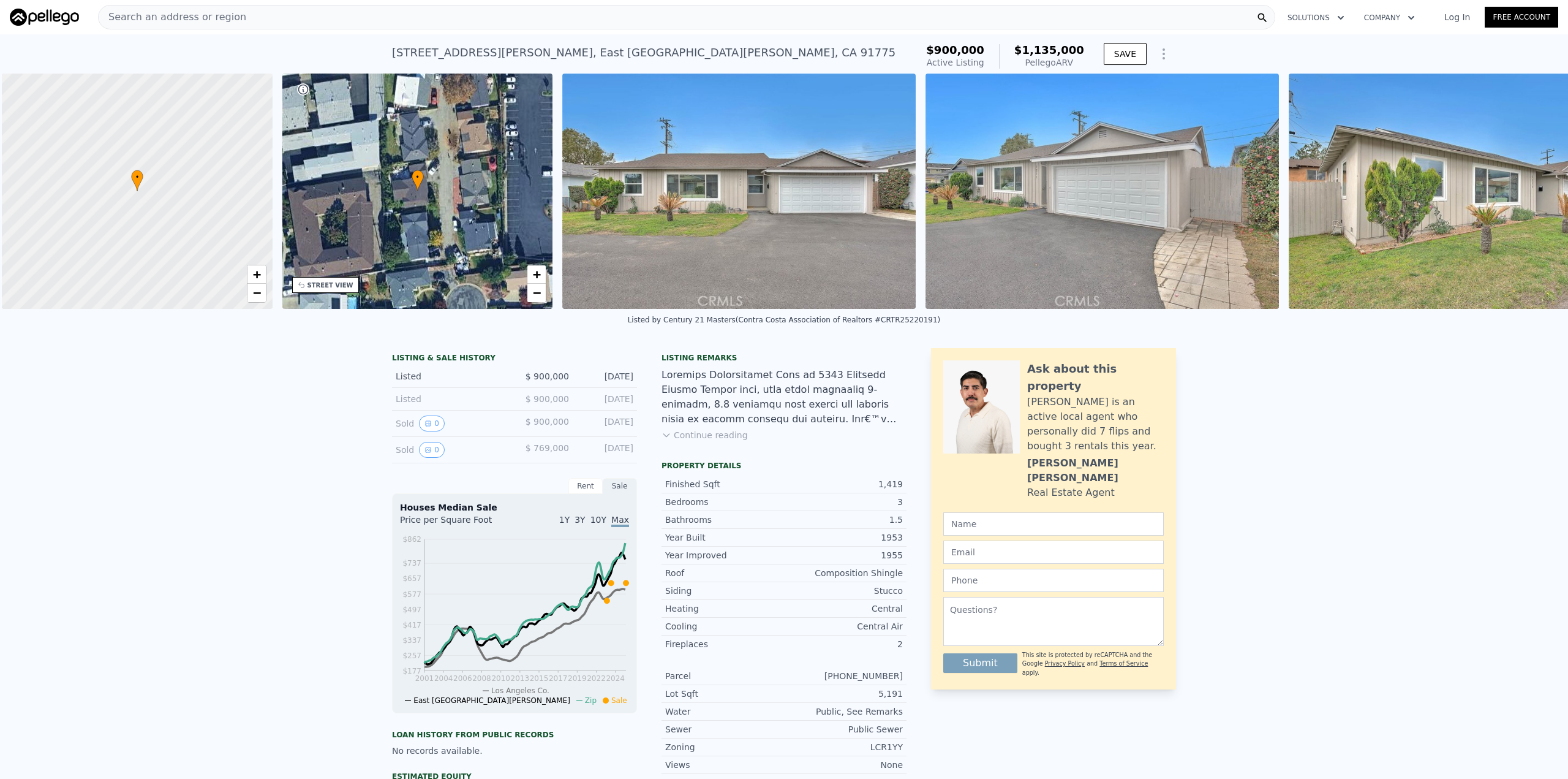
scroll to position [0, 5]
click at [308, 456] on div "LISTING & SALE HISTORY Listed $ 900,000 Sep 18, 2025 Listed $ 900,000 Sep 18, 2…" at bounding box center [784, 653] width 1568 height 630
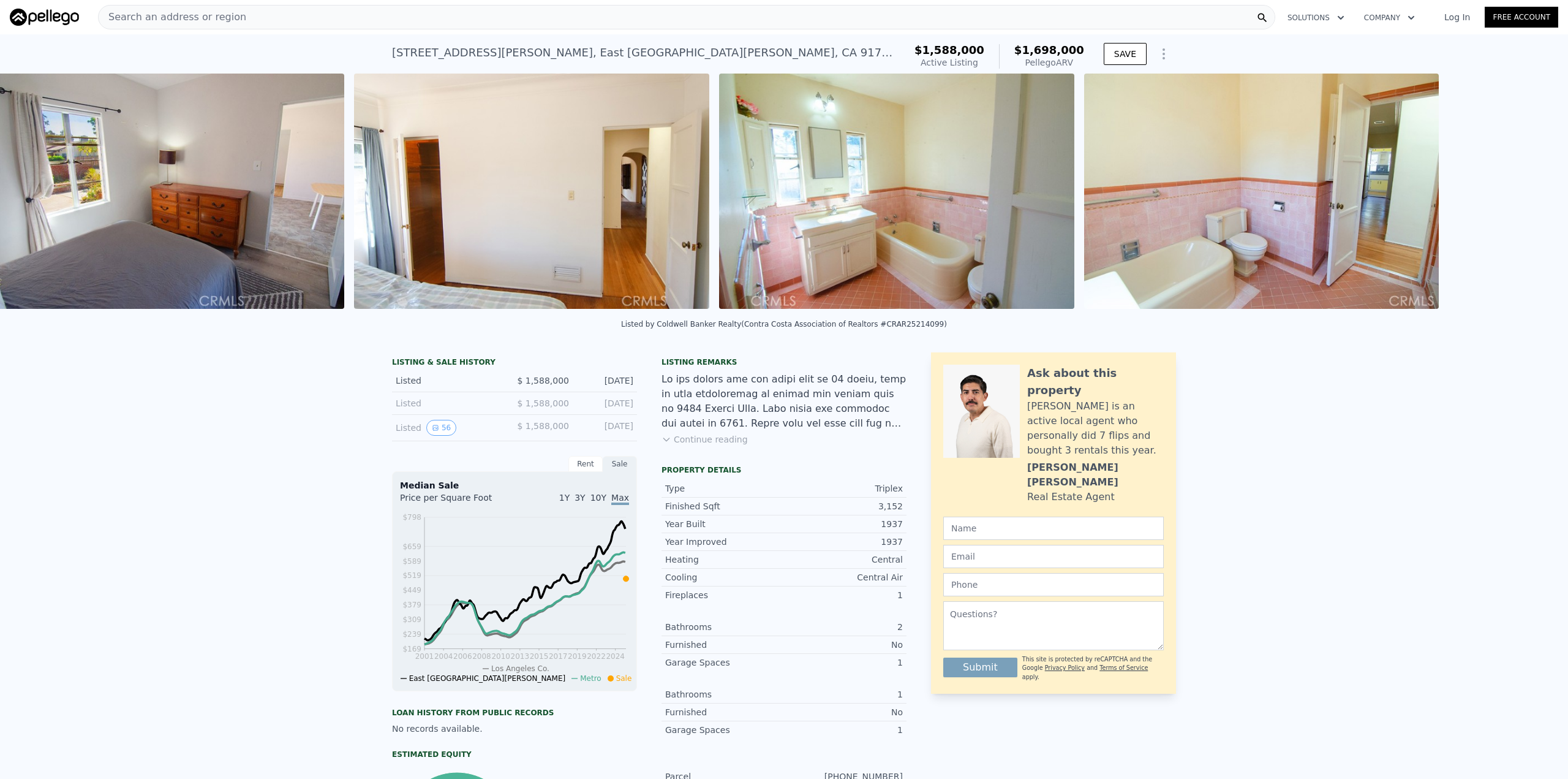
scroll to position [0, 10672]
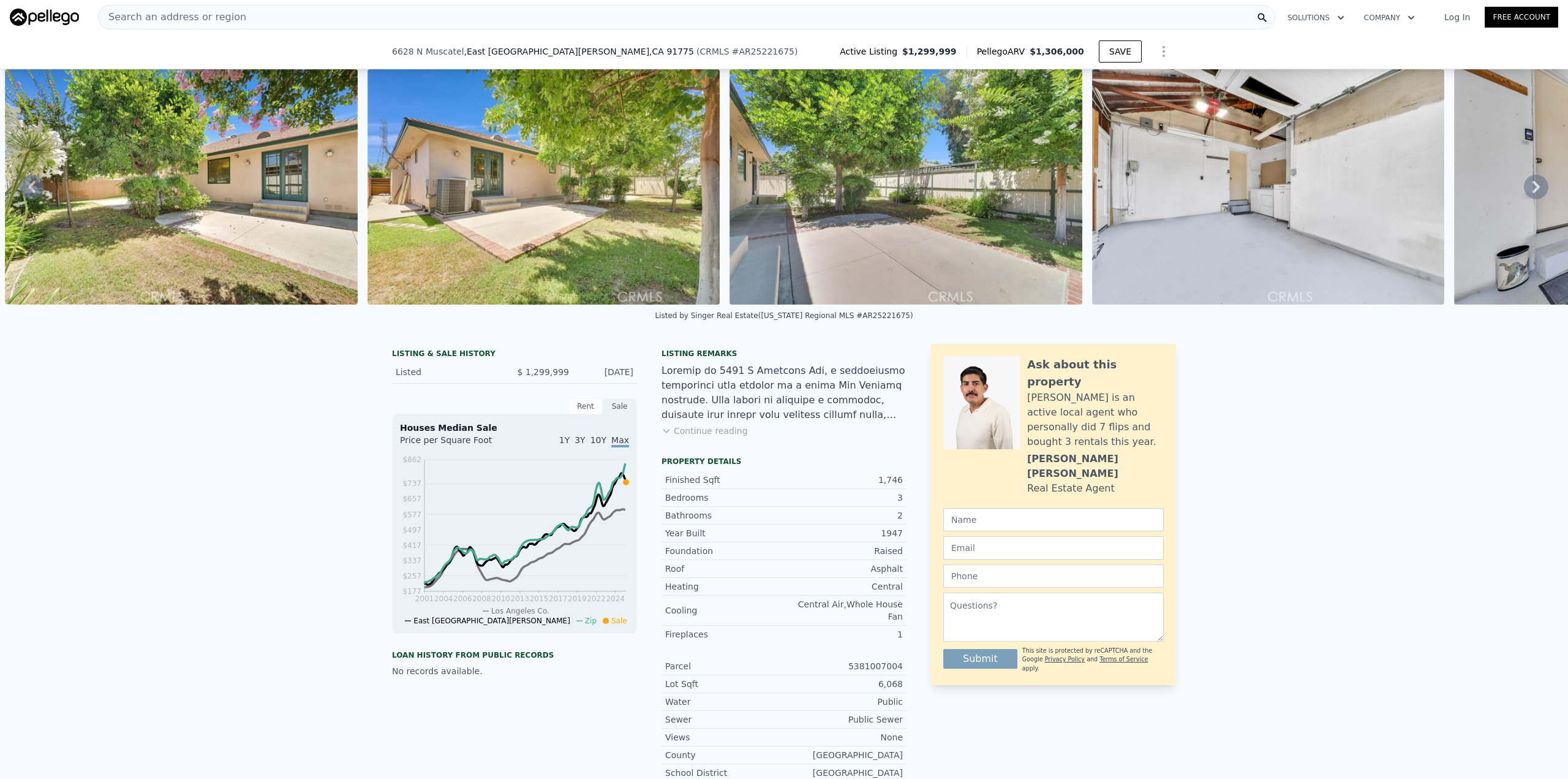
scroll to position [118, 0]
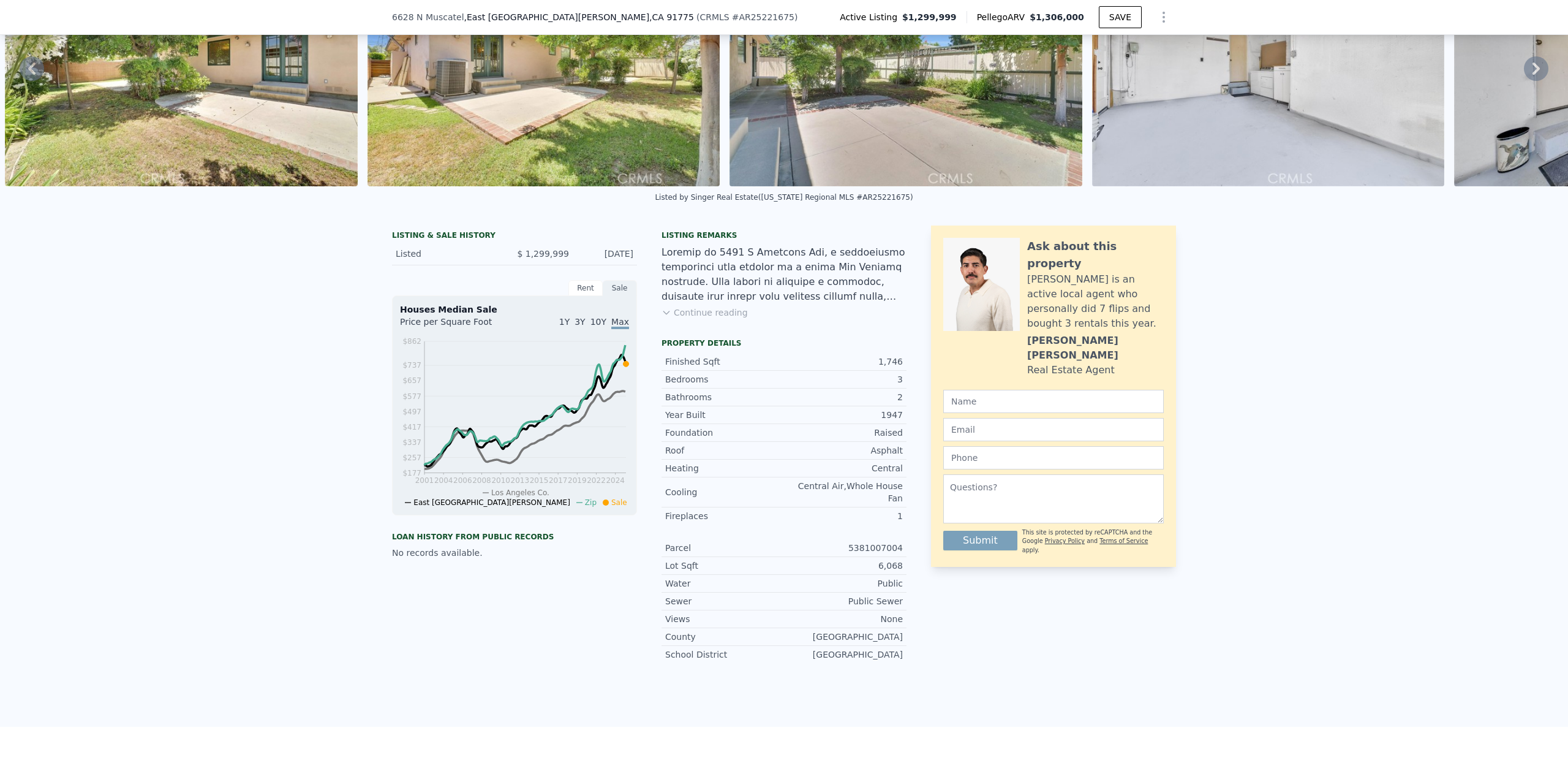
click at [723, 315] on button "Continue reading" at bounding box center [704, 312] width 86 height 12
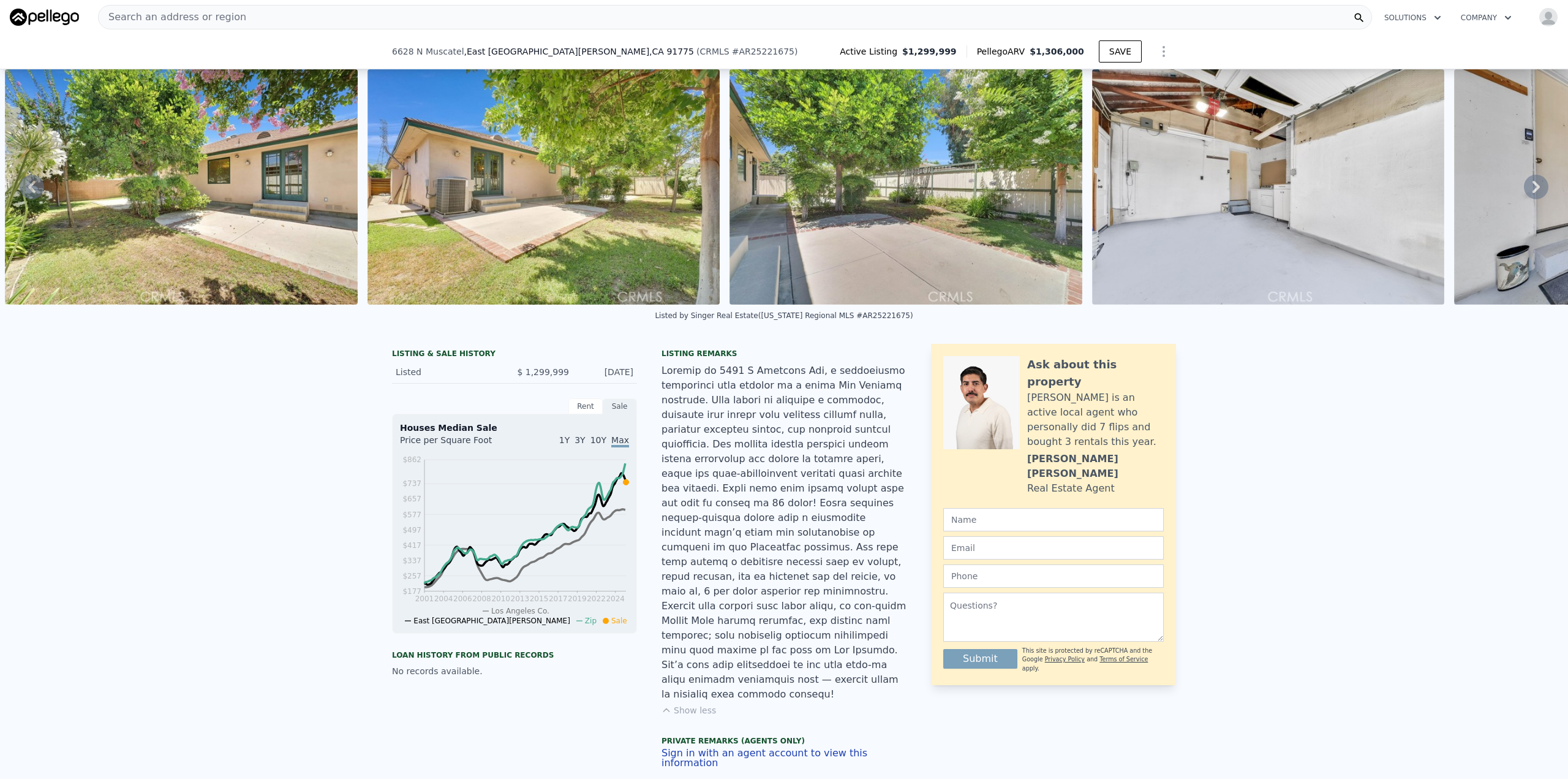
scroll to position [486, 0]
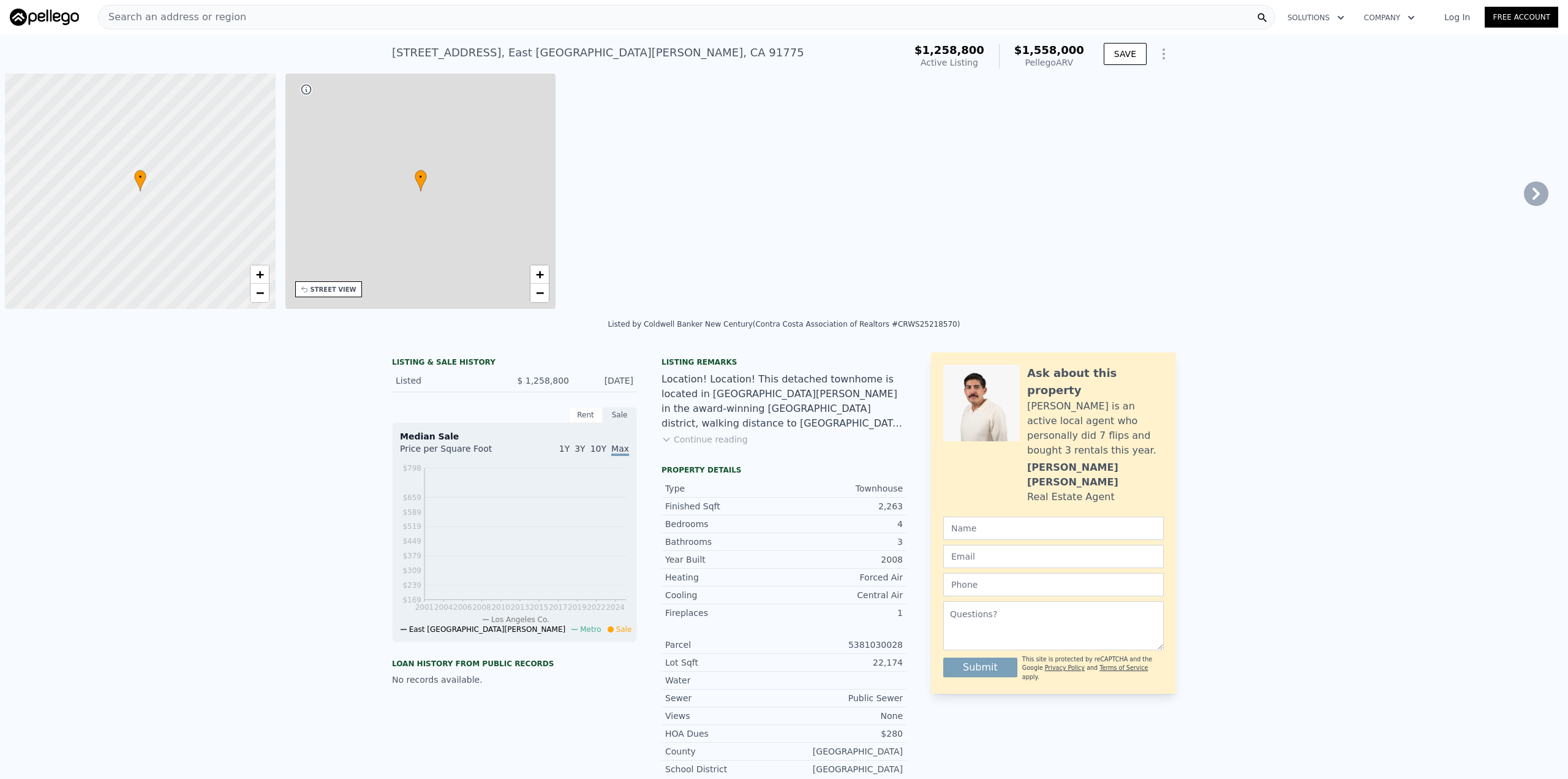
scroll to position [0, 5]
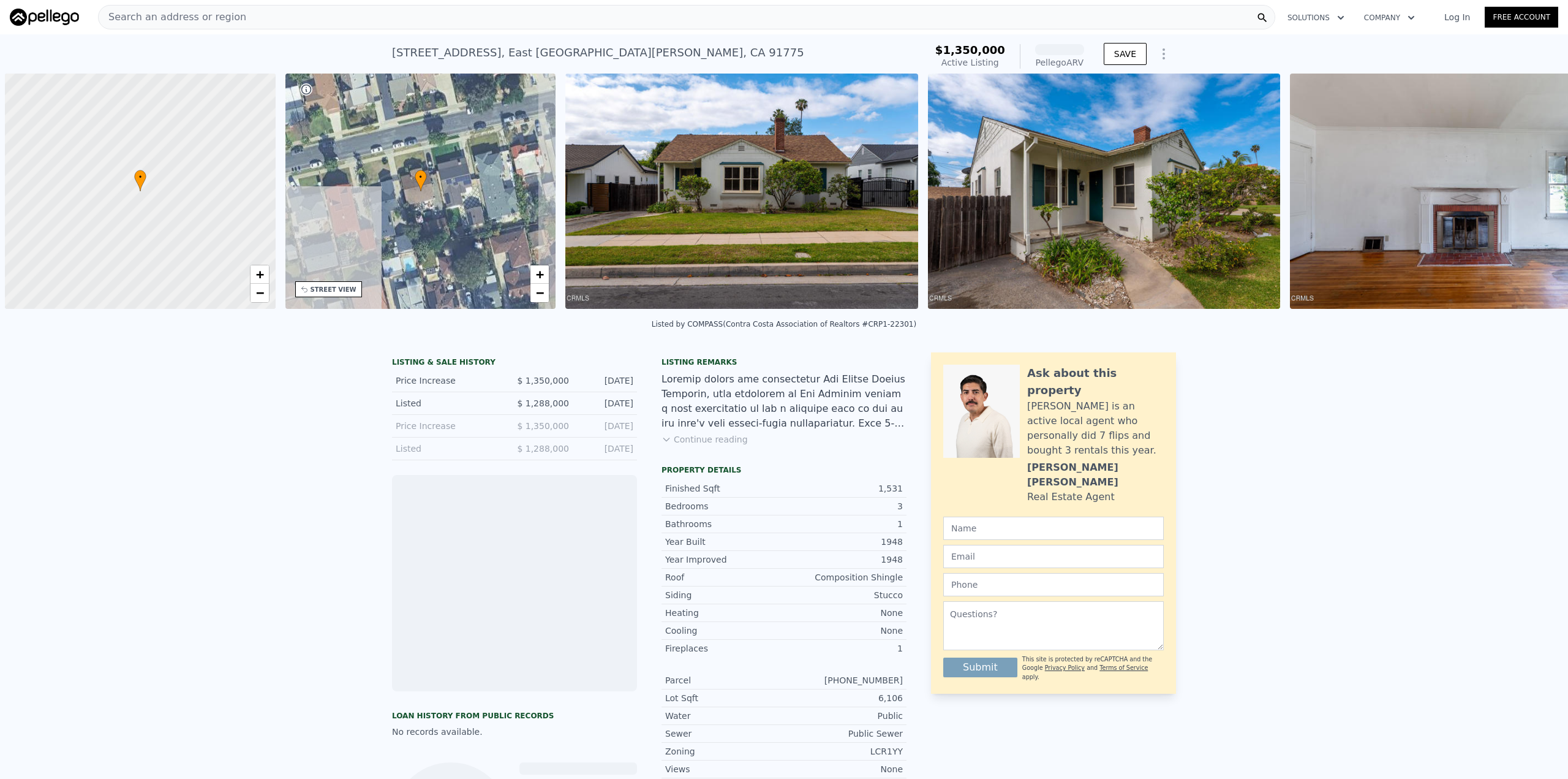
scroll to position [0, 5]
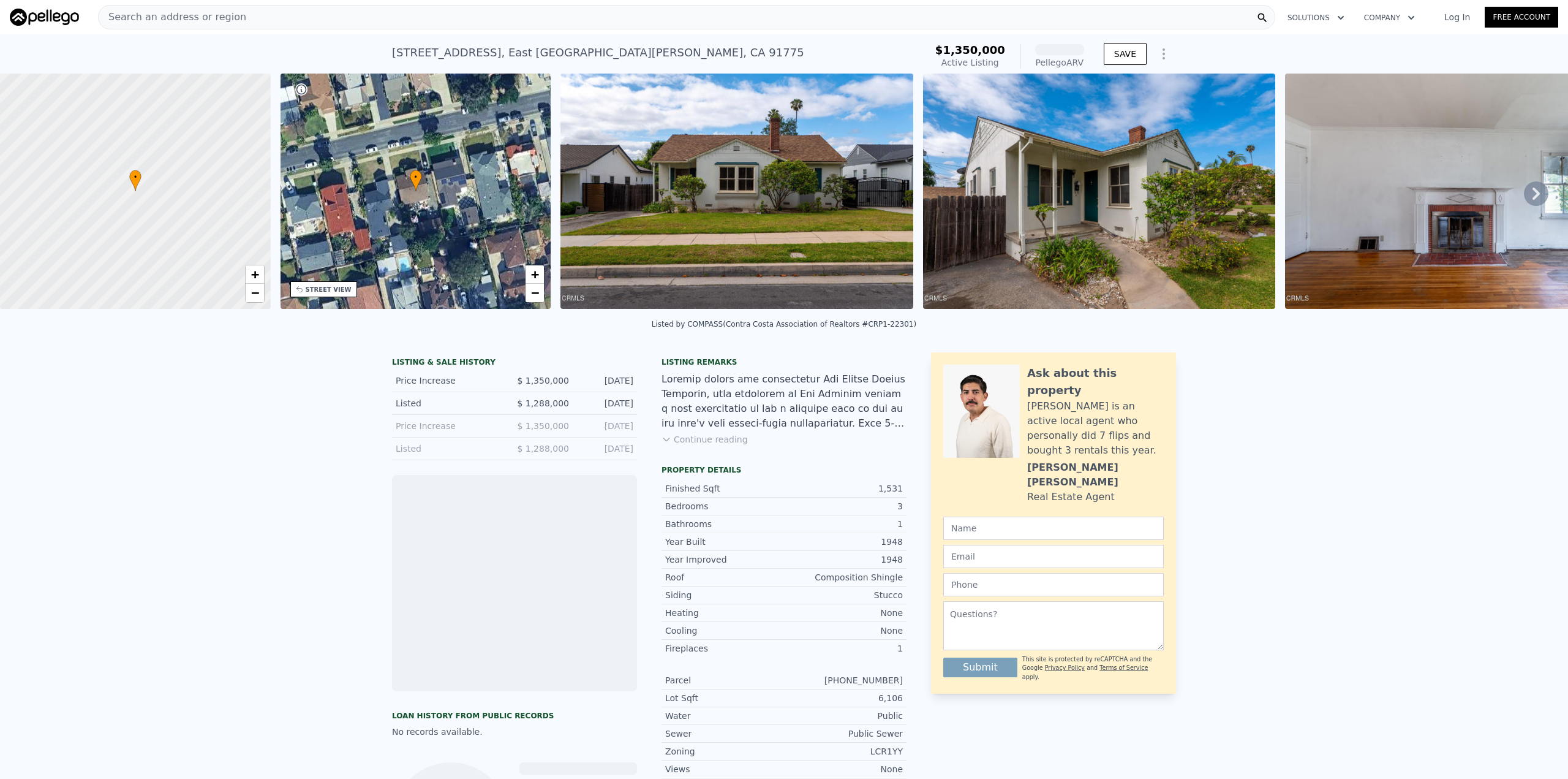
click at [230, 423] on div "LISTING & SALE HISTORY Price Increase $ 1,350,000 [DATE] Listed $ 1,288,000 [DA…" at bounding box center [784, 642] width 1568 height 601
click at [230, 418] on div "LISTING & SALE HISTORY Price Increase $ 1,350,000 [DATE] Listed $ 1,288,000 [DA…" at bounding box center [784, 642] width 1568 height 601
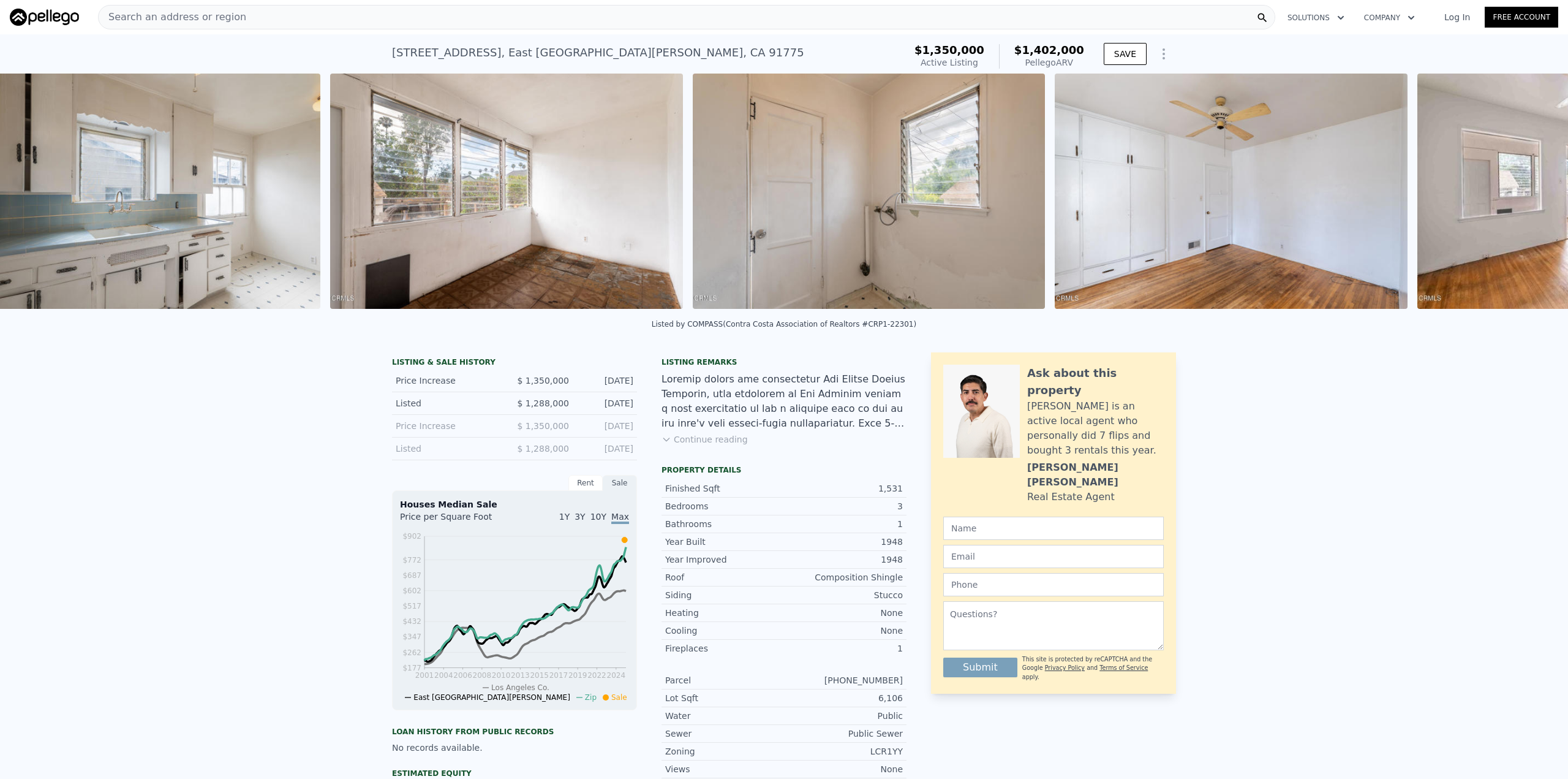
scroll to position [0, 3459]
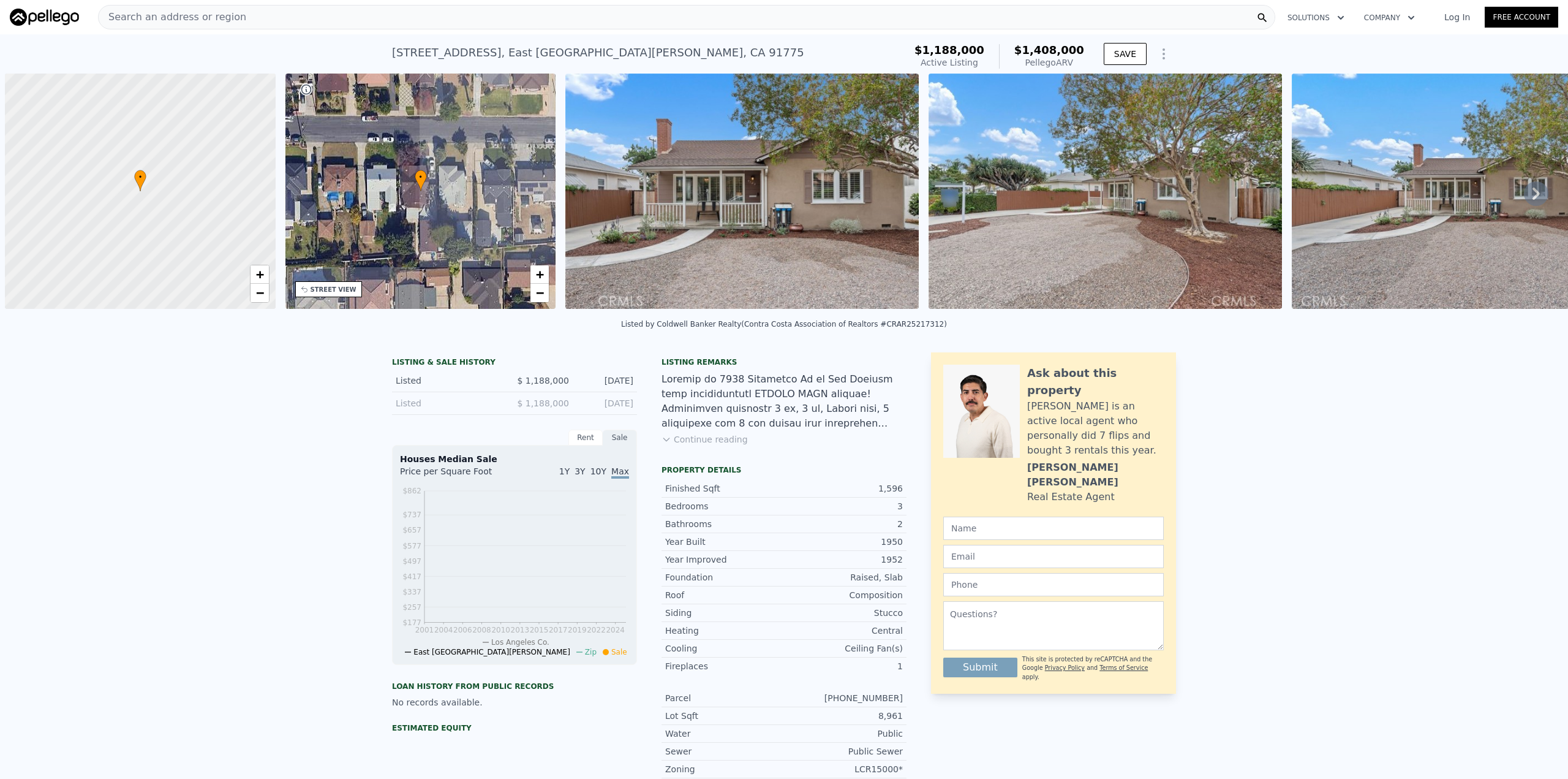
scroll to position [0, 5]
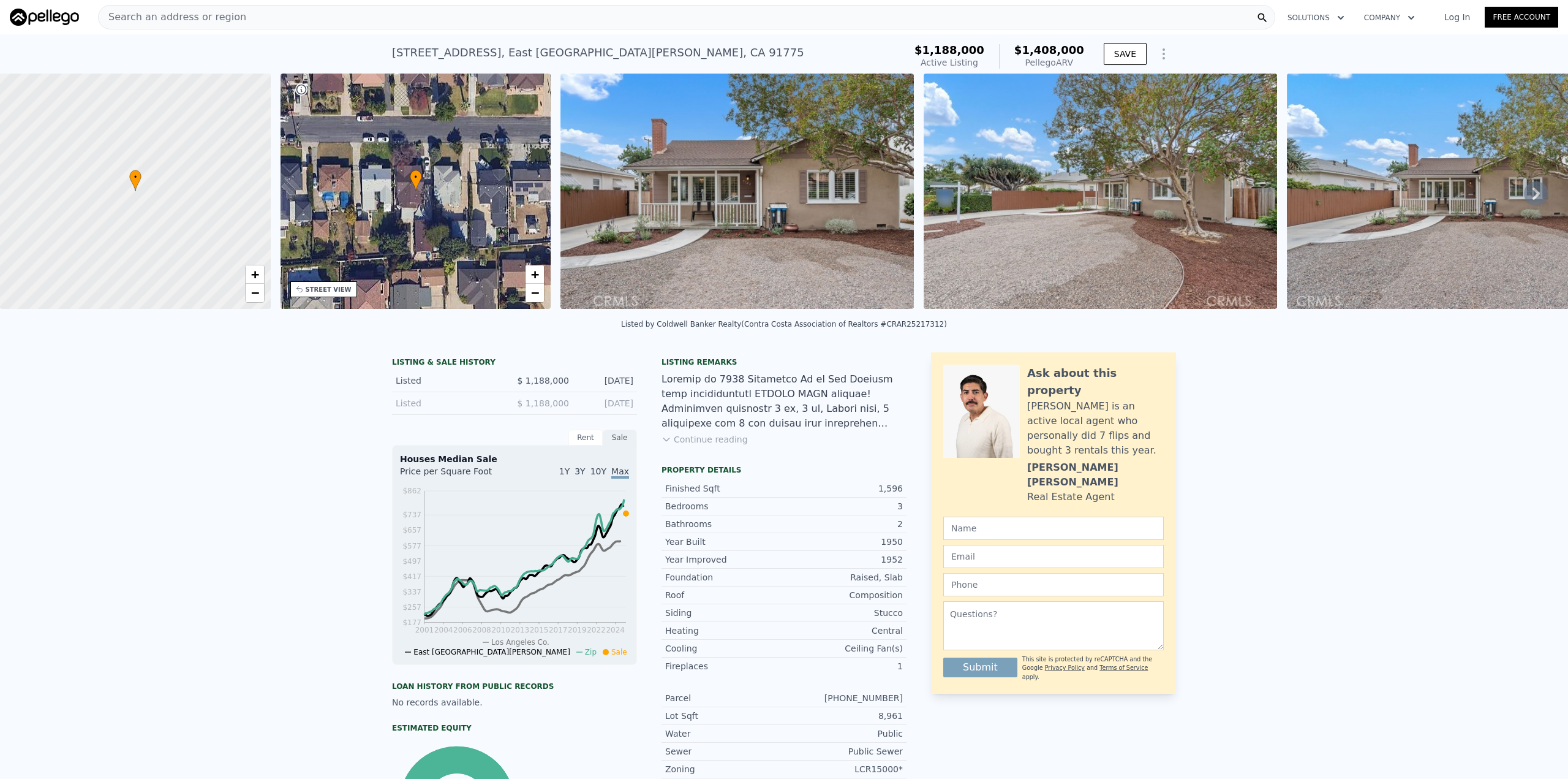
click at [1156, 50] on icon "Show Options" at bounding box center [1163, 54] width 15 height 15
click at [900, 55] on div "[STREET_ADDRESS] Active at $1.188m (~ARV $1.408m )" at bounding box center [646, 56] width 508 height 34
click at [1156, 51] on icon "Show Options" at bounding box center [1163, 54] width 15 height 15
click at [1122, 48] on button "SAVE" at bounding box center [1124, 54] width 43 height 22
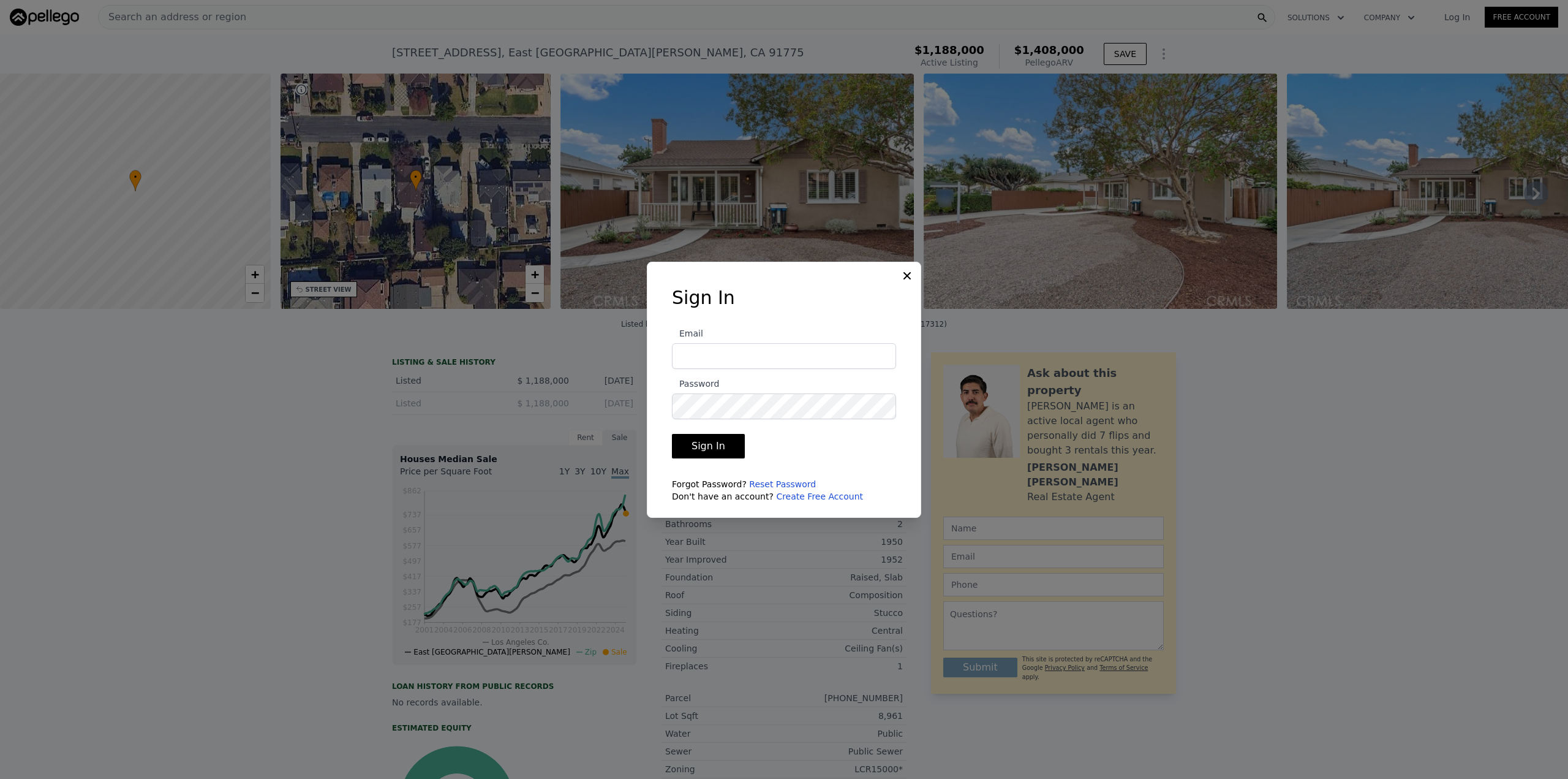
type input "[EMAIL_ADDRESS][DOMAIN_NAME]"
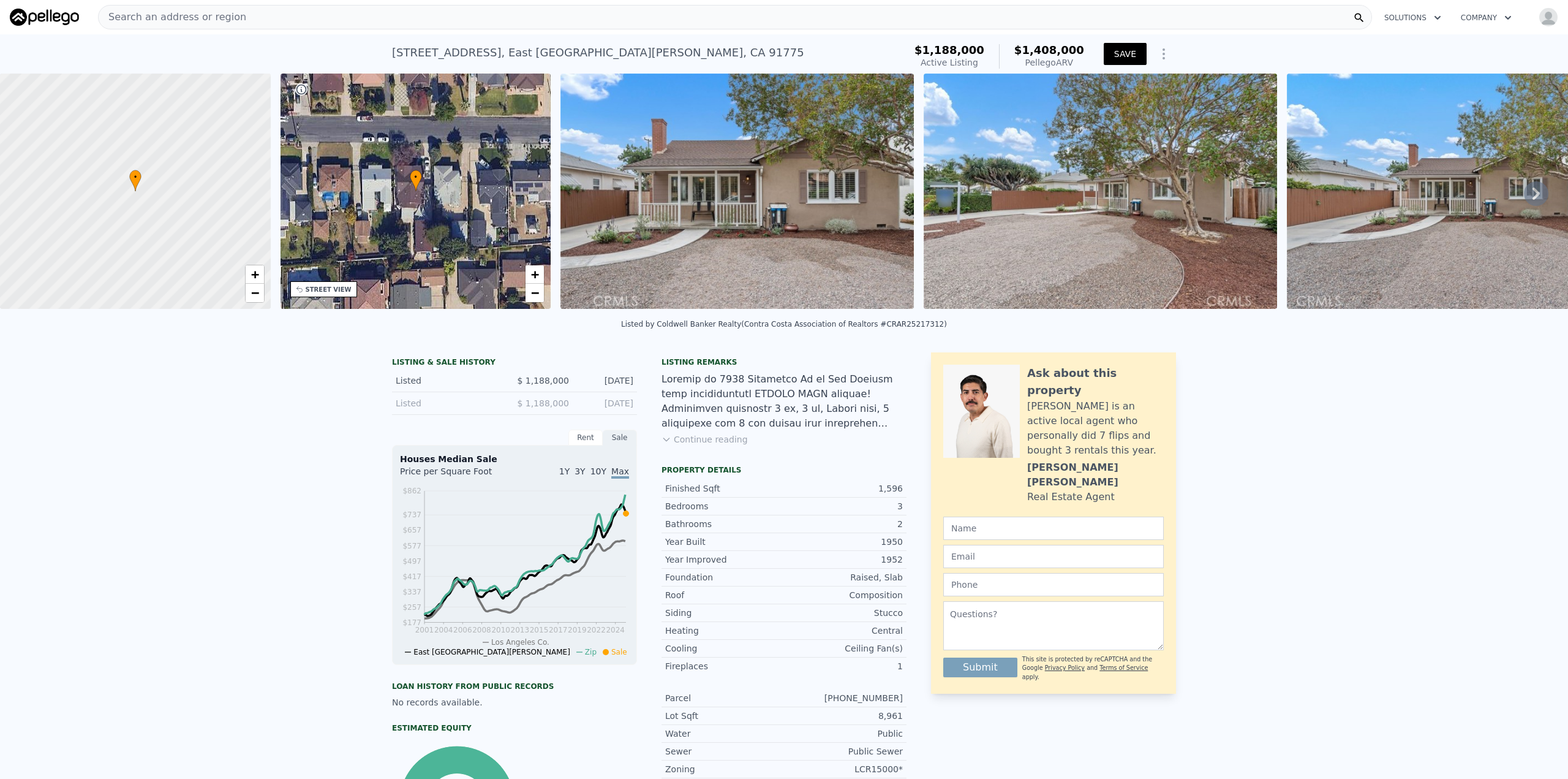
click at [1131, 59] on button "SAVE" at bounding box center [1124, 54] width 43 height 22
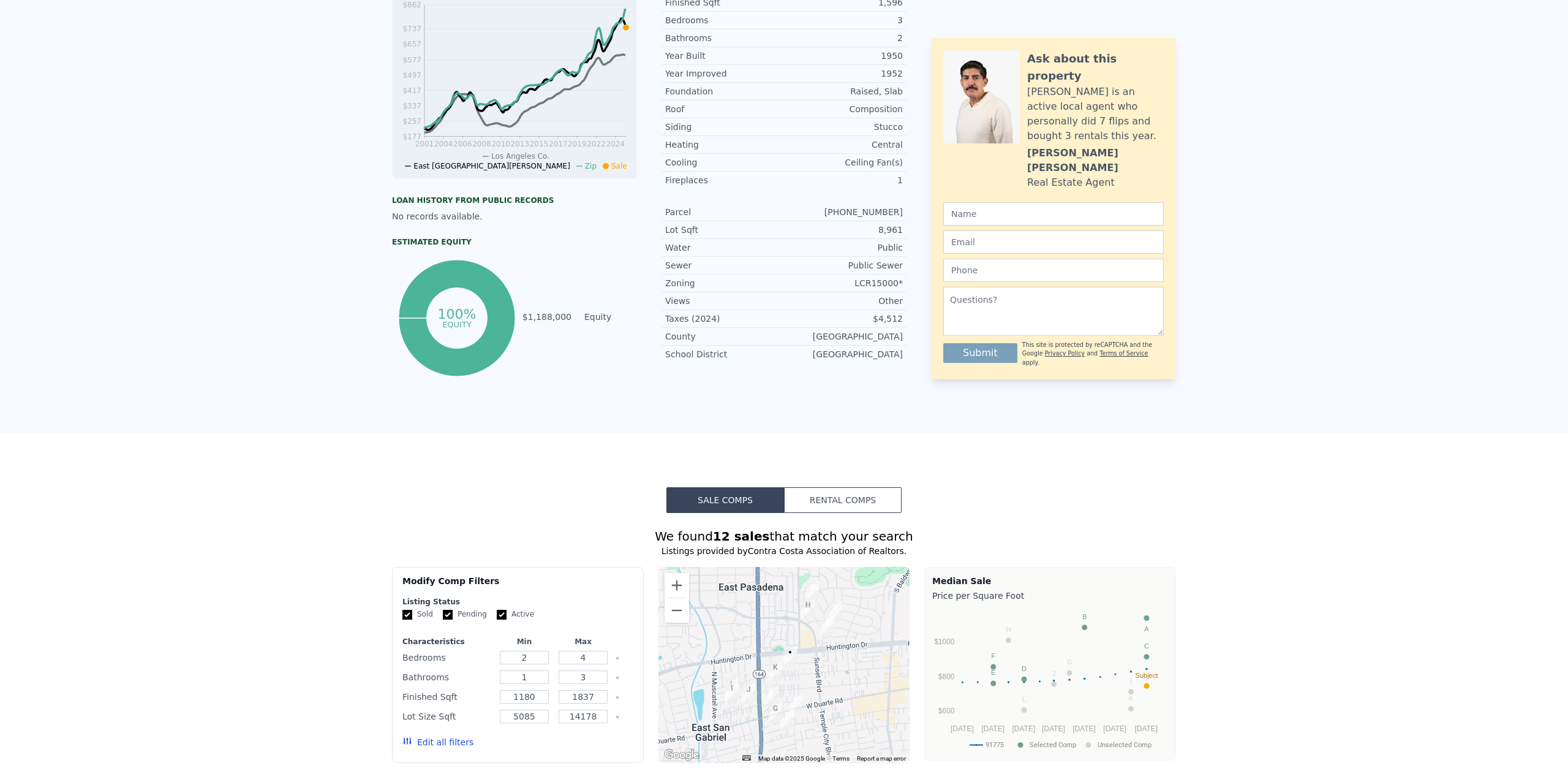
scroll to position [0, 0]
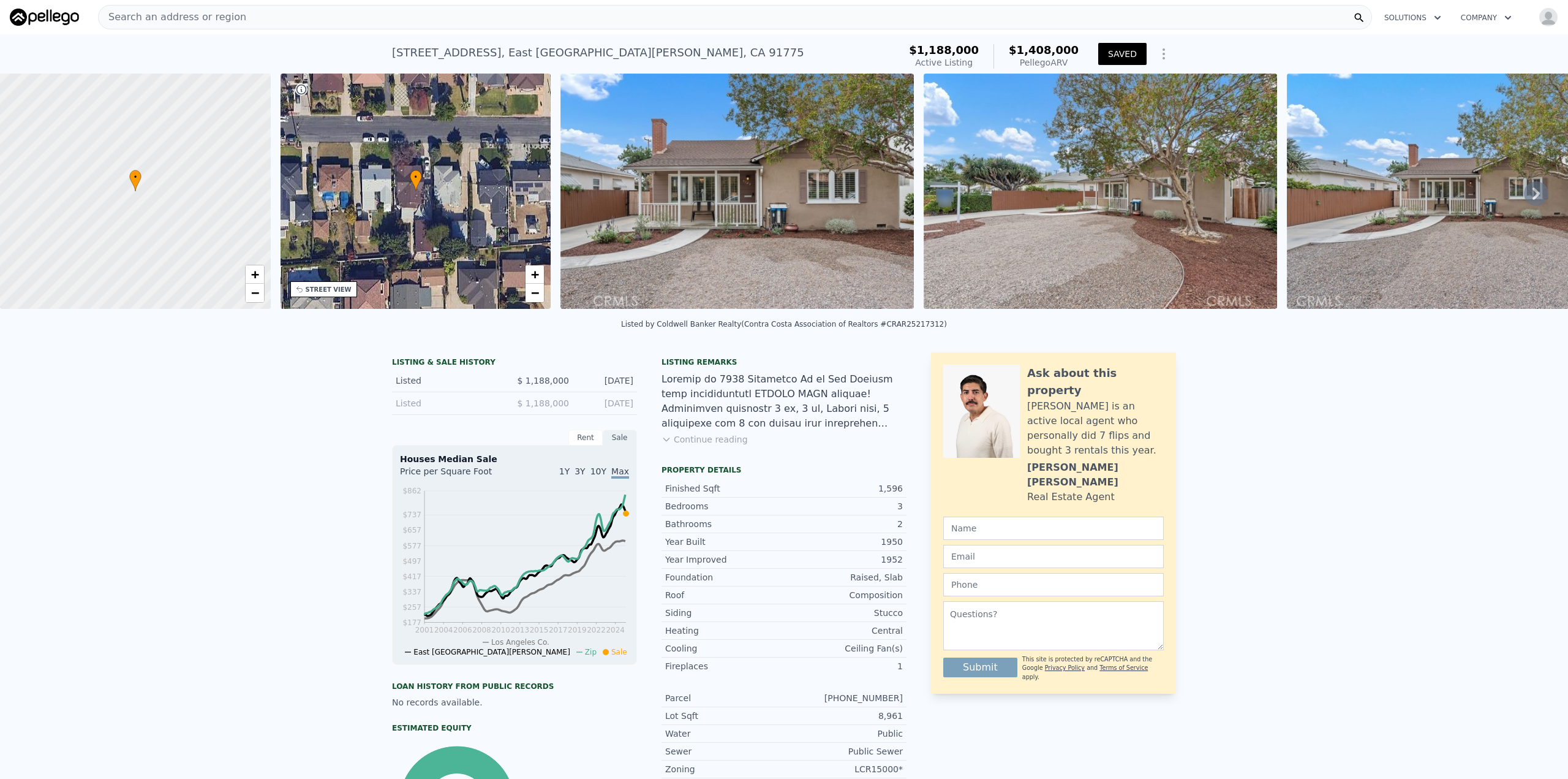
click at [1163, 51] on icon "Show Options" at bounding box center [1163, 54] width 15 height 15
click at [840, 34] on nav "Search an address or region Solutions Company Open main menu Open user menu" at bounding box center [784, 17] width 1568 height 34
click at [586, 256] on img at bounding box center [737, 191] width 354 height 236
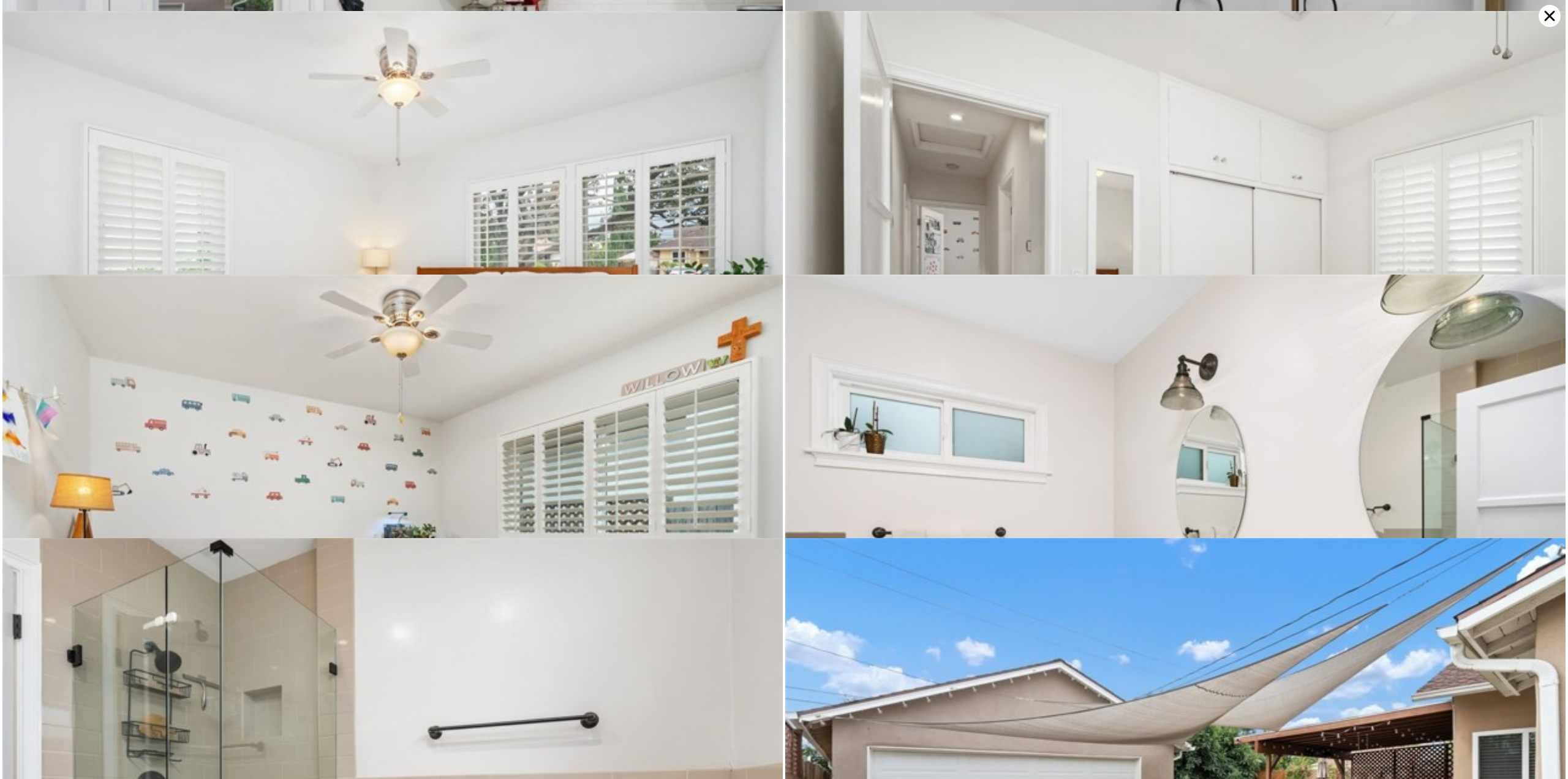
scroll to position [3162, 0]
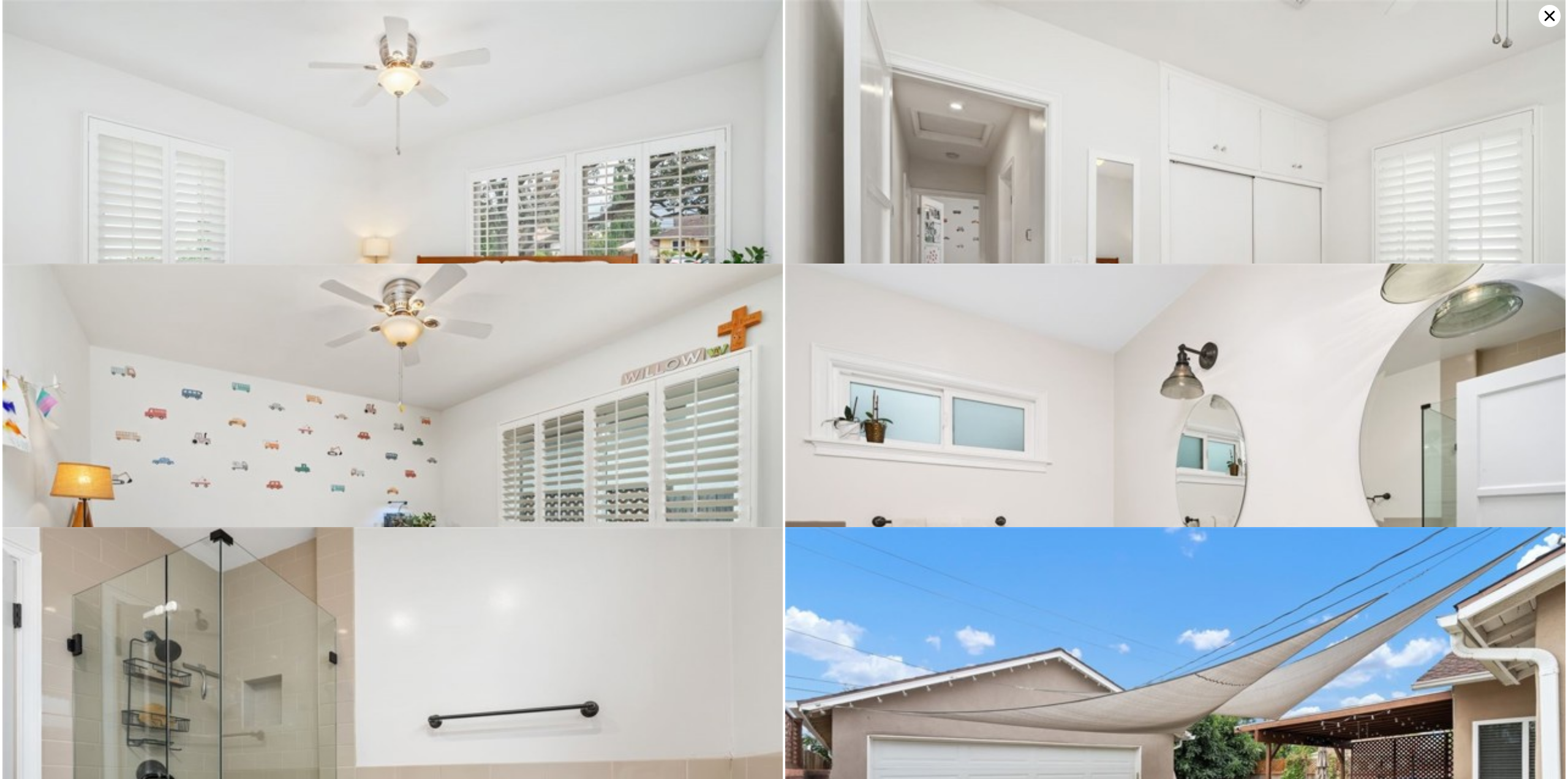
click at [1541, 12] on icon at bounding box center [1549, 16] width 22 height 22
